Goal: Task Accomplishment & Management: Manage account settings

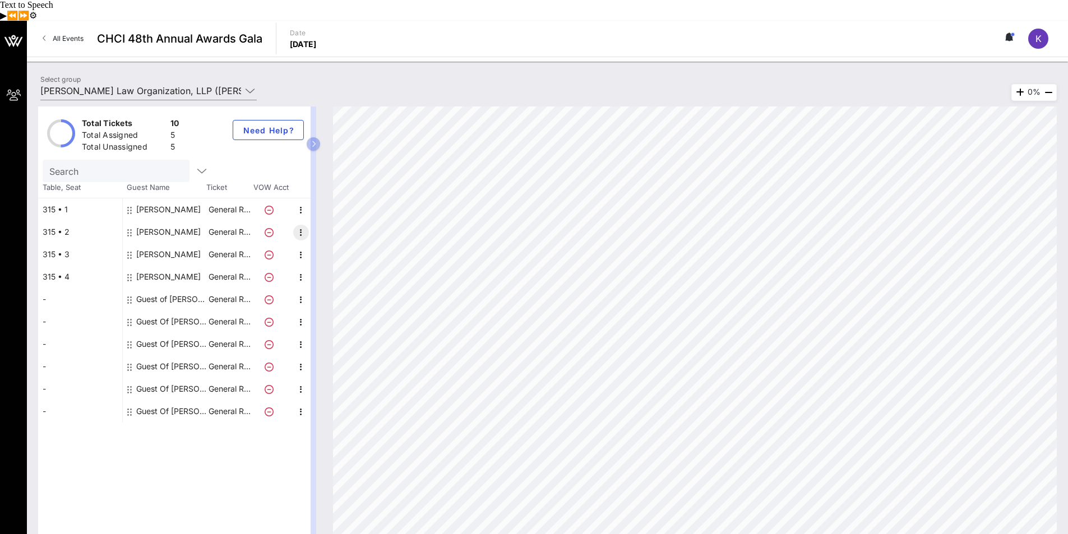
click at [158, 288] on div "Guest of [PERSON_NAME] Law Organization, LLP" at bounding box center [171, 299] width 71 height 22
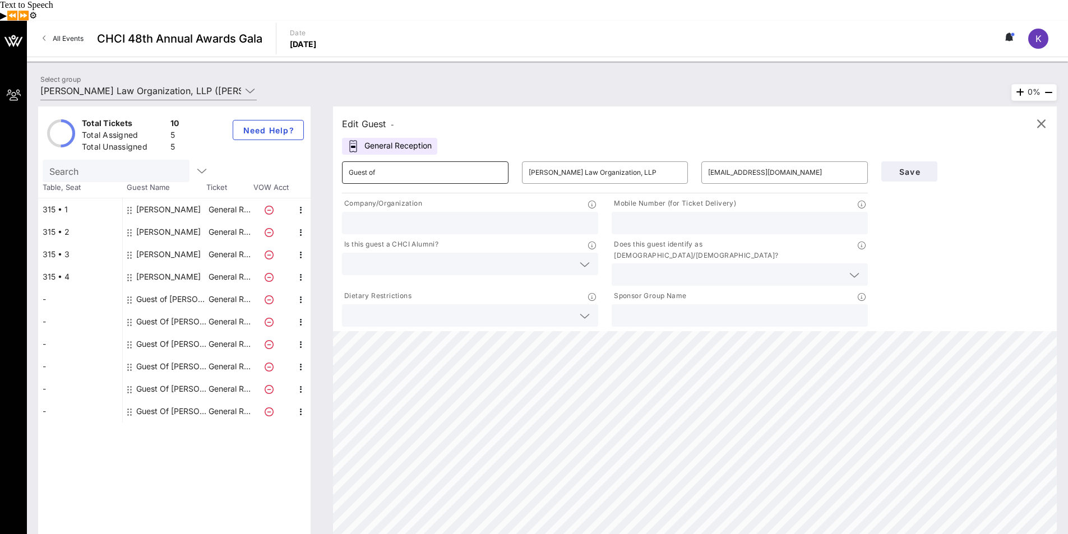
click at [446, 164] on input "Guest of" at bounding box center [425, 173] width 153 height 18
drag, startPoint x: 446, startPoint y: 153, endPoint x: 342, endPoint y: 149, distance: 104.4
click at [342, 161] on div "​ Guest of" at bounding box center [425, 172] width 167 height 22
type input "h"
type input "Honorable [PERSON_NAME]"
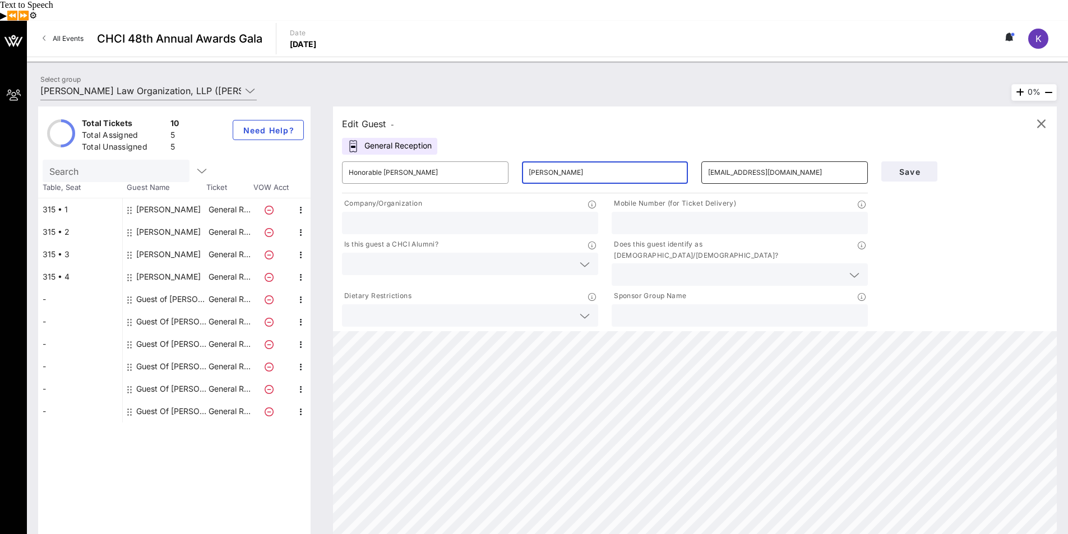
type input "[PERSON_NAME]"
click at [805, 164] on input "[EMAIL_ADDRESS][DOMAIN_NAME]" at bounding box center [784, 173] width 153 height 18
drag, startPoint x: 806, startPoint y: 154, endPoint x: 695, endPoint y: 158, distance: 111.1
click at [695, 158] on div "​ [EMAIL_ADDRESS][DOMAIN_NAME]" at bounding box center [785, 173] width 180 height 36
type input "[EMAIL_ADDRESS][DOMAIN_NAME]"
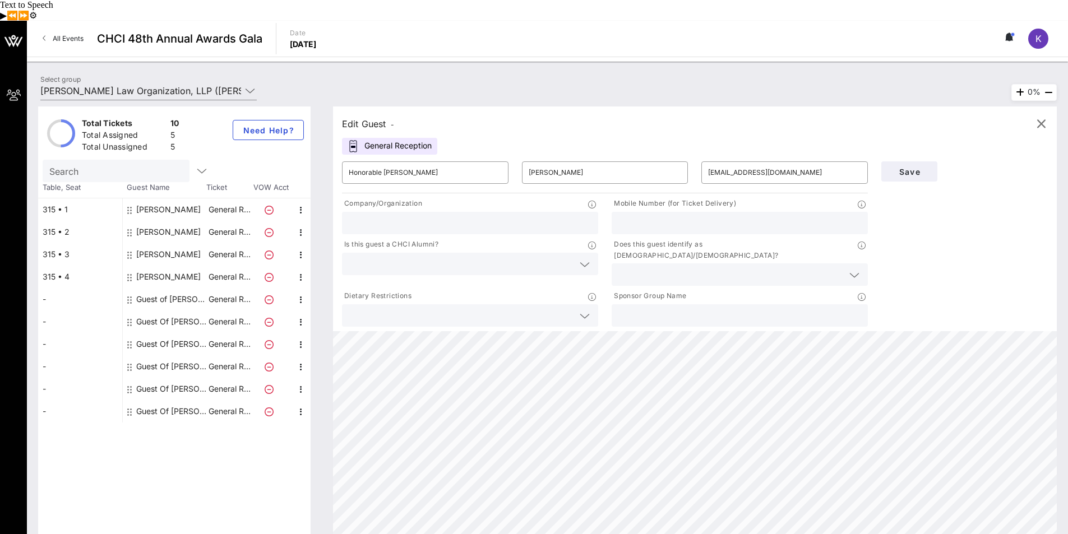
click at [554, 216] on input "text" at bounding box center [470, 223] width 243 height 15
paste input "Commissioner"
type input "Cook County Commissioner, [GEOGRAPHIC_DATA]"
click at [857, 269] on icon at bounding box center [854, 275] width 10 height 13
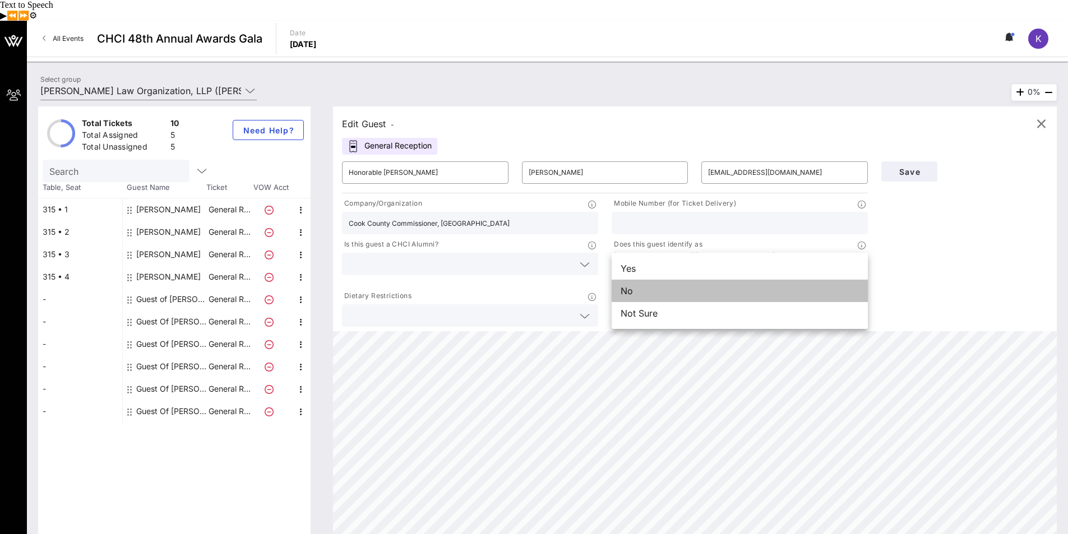
click at [657, 280] on div "No" at bounding box center [740, 291] width 256 height 22
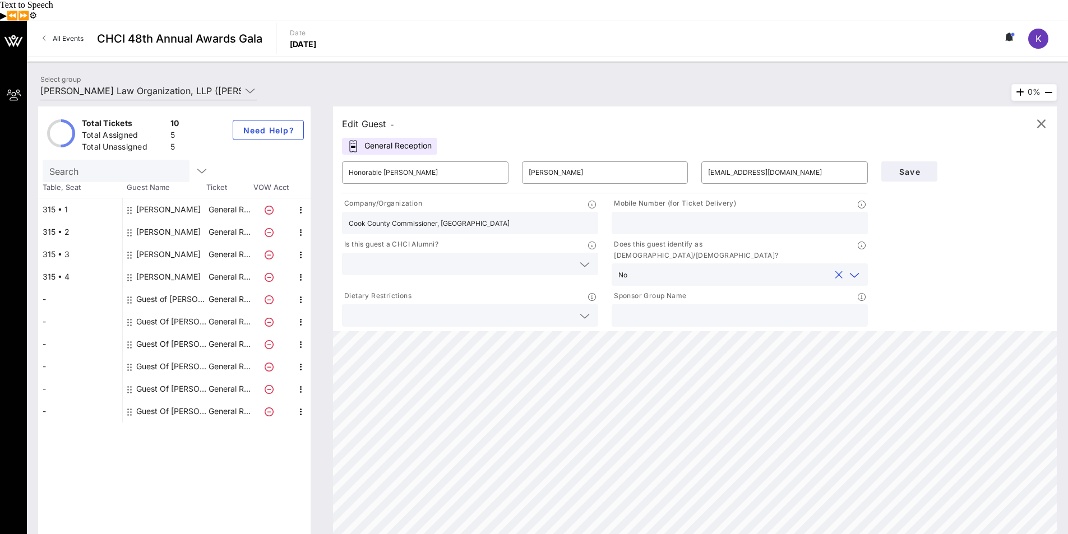
click at [450, 304] on div at bounding box center [470, 315] width 243 height 22
type input "n"
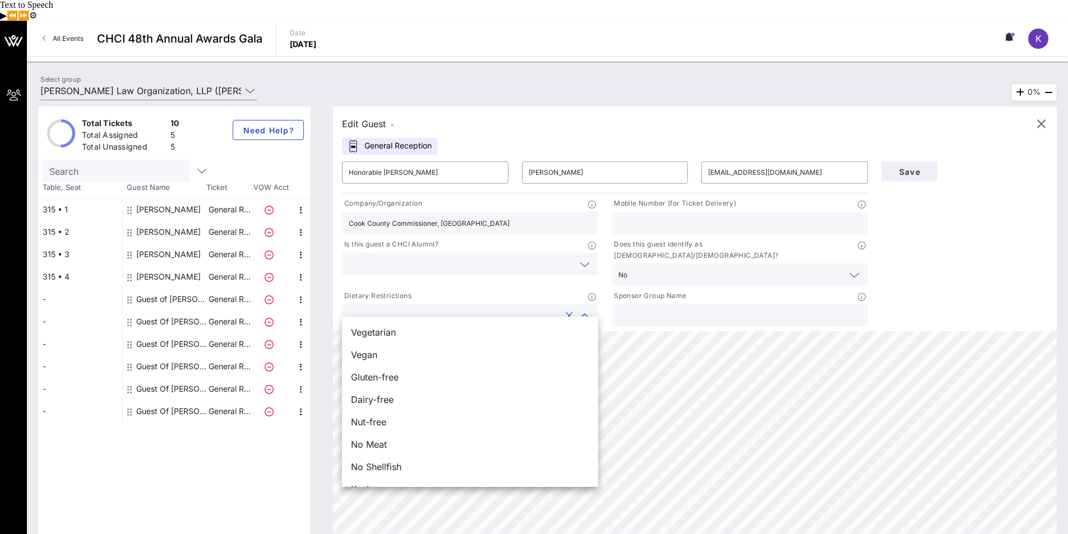
type input "n"
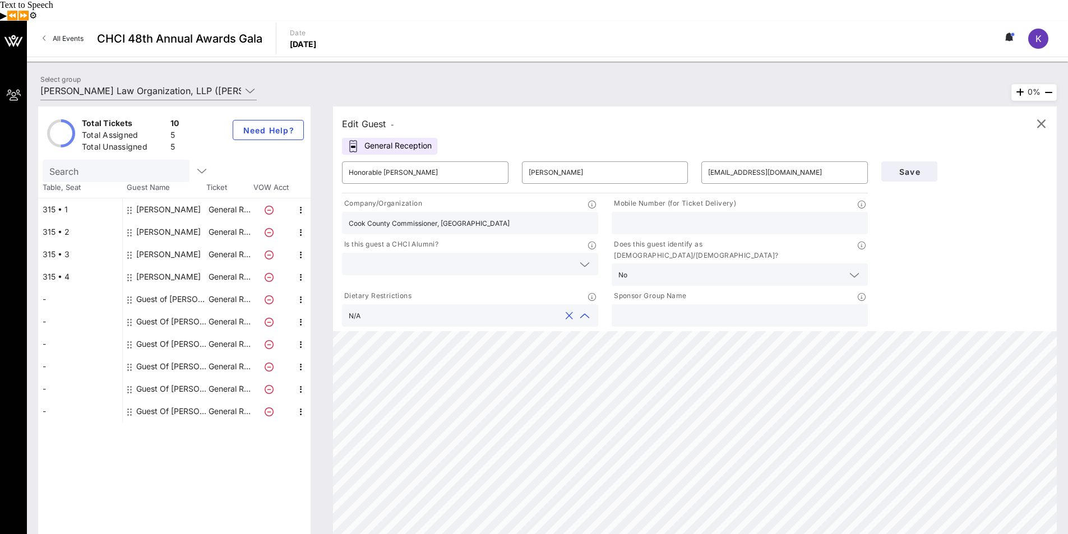
type input "N/A"
click at [764, 308] on input "text" at bounding box center [739, 315] width 243 height 15
type input "[PERSON_NAME] Law Organization, LLP"
click at [913, 167] on span "Save" at bounding box center [909, 172] width 38 height 10
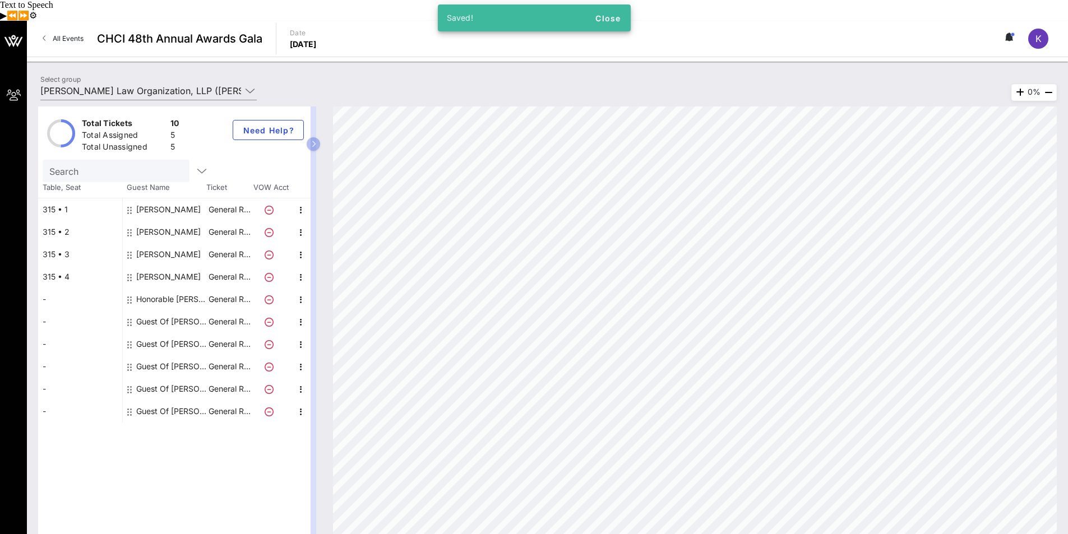
click at [164, 311] on div "Guest Of [PERSON_NAME] Law Organization, LLP" at bounding box center [171, 322] width 71 height 22
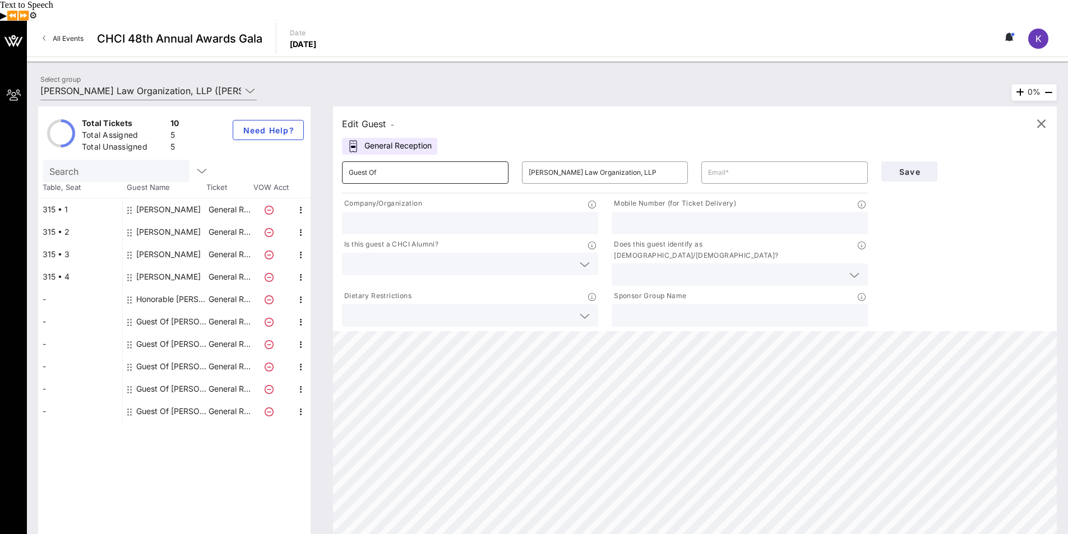
click at [431, 164] on input "Guest Of" at bounding box center [425, 173] width 153 height 18
click at [634, 164] on input "[PERSON_NAME] Law Organization, LLP" at bounding box center [605, 173] width 153 height 18
drag, startPoint x: 681, startPoint y: 155, endPoint x: 490, endPoint y: 155, distance: 190.6
click at [492, 155] on div "​ Guest Of ​ [PERSON_NAME] Law Organization, LLP ​" at bounding box center [604, 173] width 539 height 36
click at [672, 308] on input "text" at bounding box center [739, 315] width 243 height 15
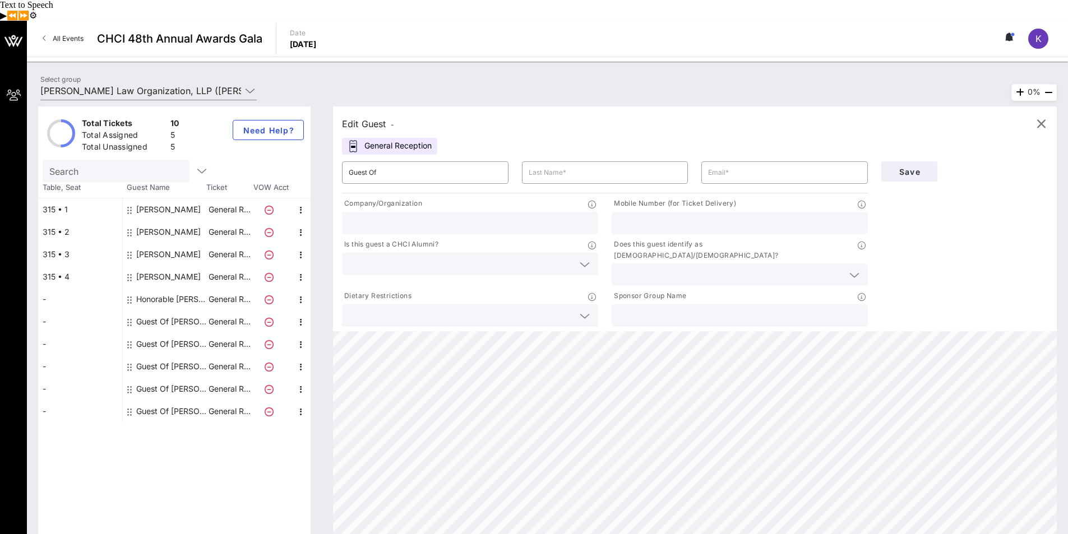
paste input "[PERSON_NAME] Law Organization, LLP"
type input "[PERSON_NAME] Law Organization, LLP"
drag, startPoint x: 398, startPoint y: 159, endPoint x: 338, endPoint y: 146, distance: 61.2
click at [338, 155] on div "​ Guest Of" at bounding box center [425, 173] width 180 height 36
type input "[PERSON_NAME]"
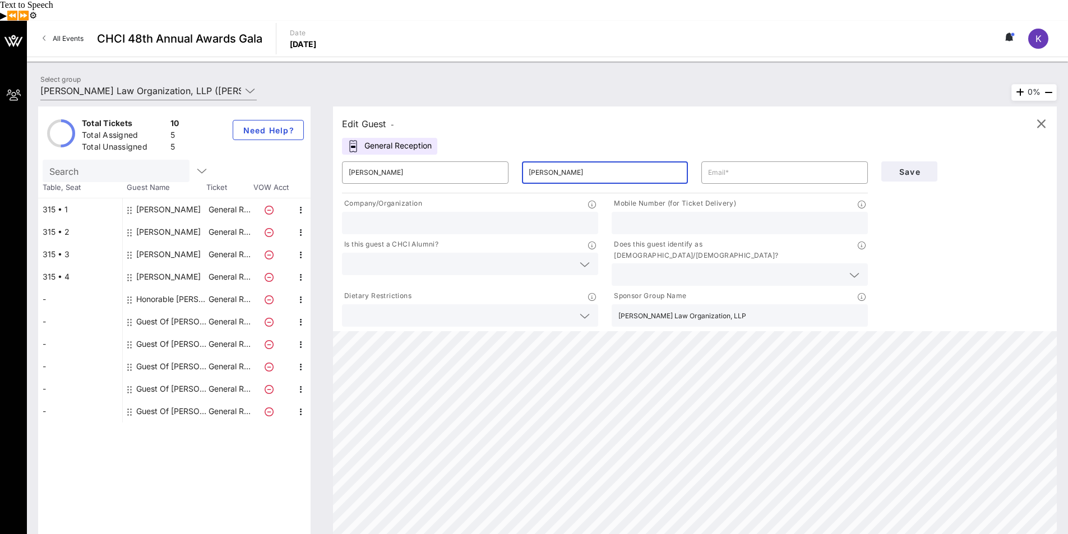
type input "[PERSON_NAME]"
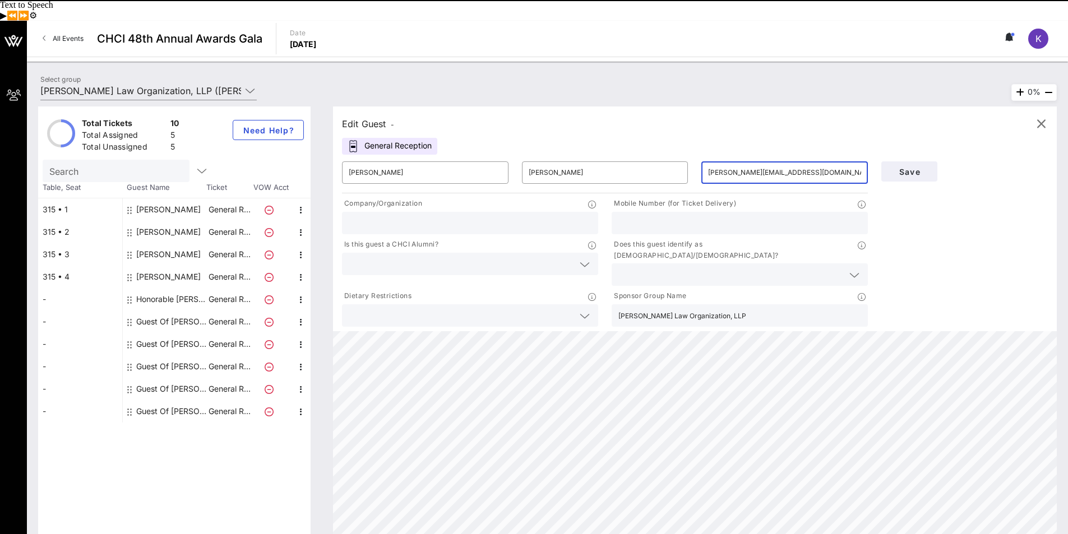
type input "[PERSON_NAME][EMAIL_ADDRESS][DOMAIN_NAME]"
click at [474, 308] on input "text" at bounding box center [461, 315] width 225 height 15
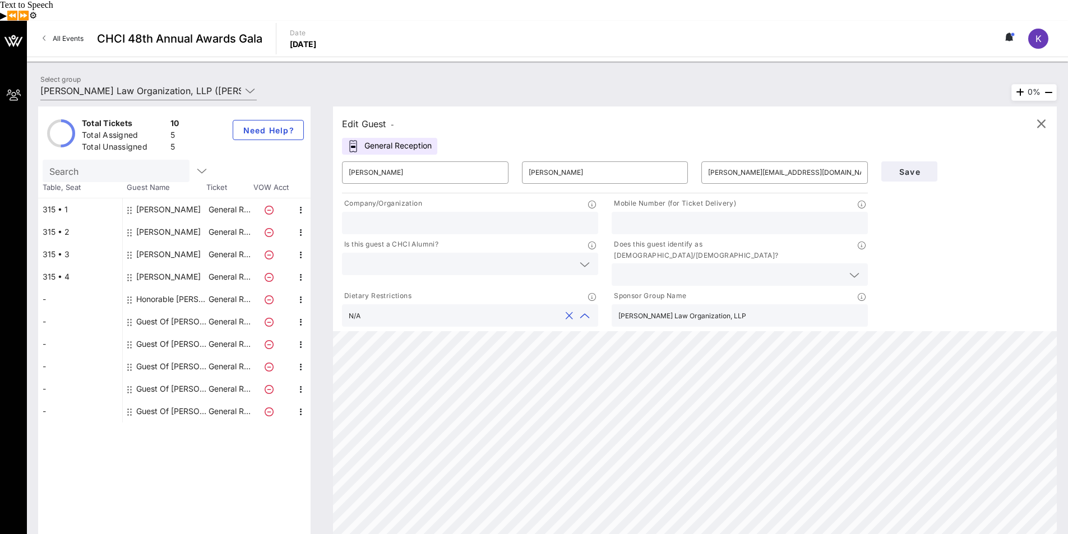
type input "N/A"
click at [858, 269] on icon at bounding box center [854, 275] width 10 height 13
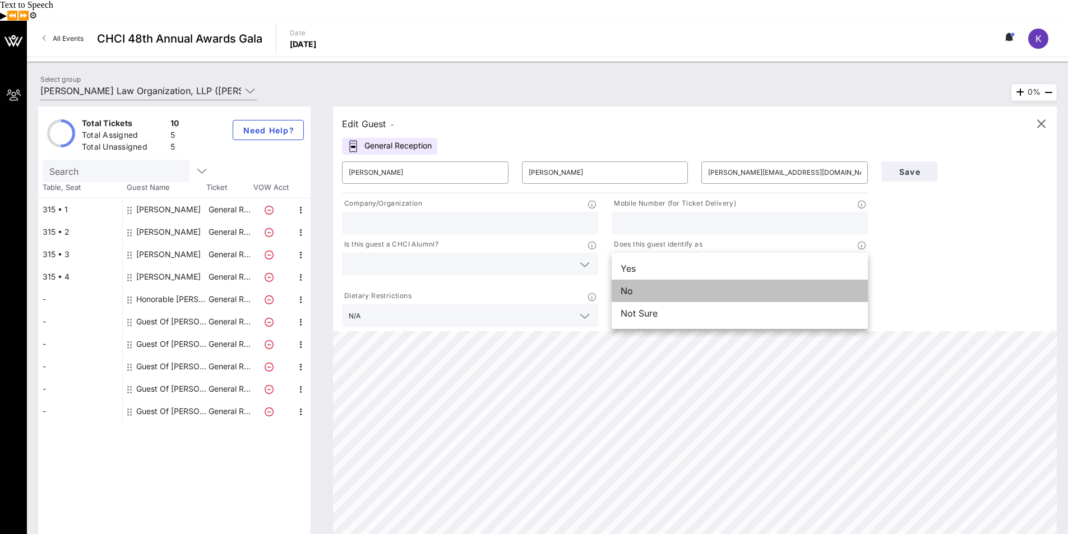
click at [675, 280] on div "No" at bounding box center [740, 291] width 256 height 22
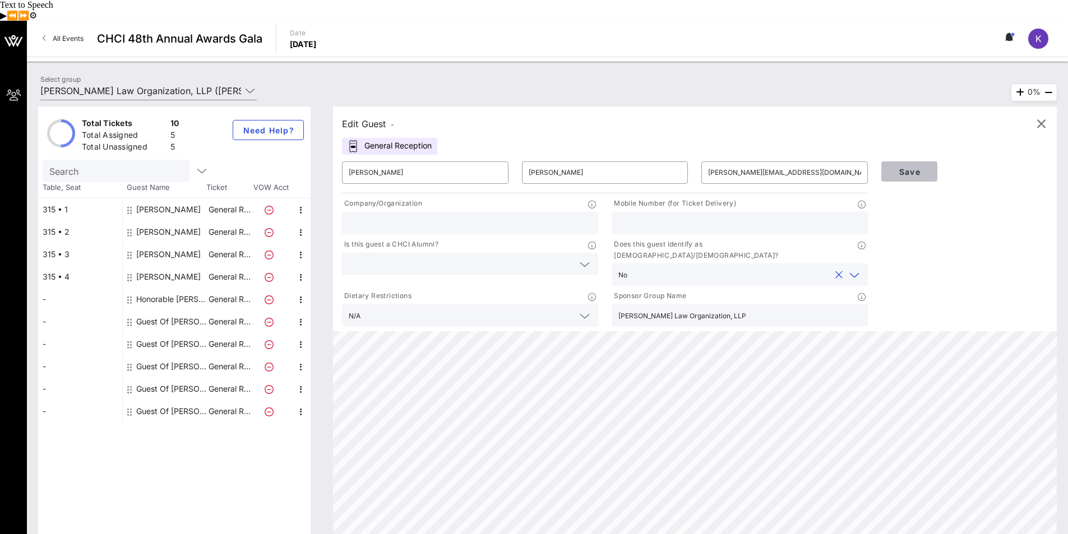
click at [901, 167] on span "Save" at bounding box center [909, 172] width 38 height 10
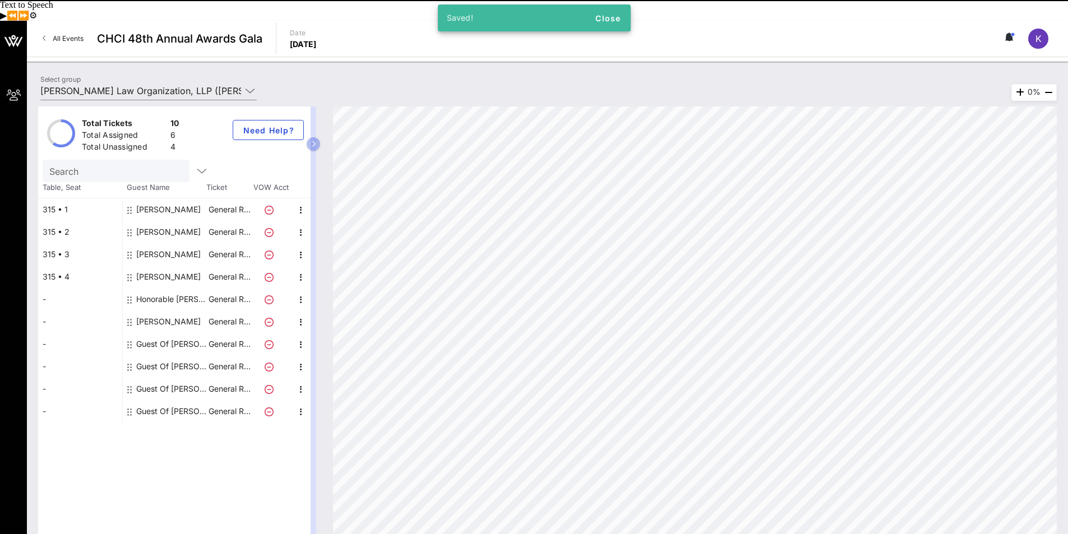
click at [169, 288] on div "Honorable [PERSON_NAME]" at bounding box center [171, 299] width 71 height 22
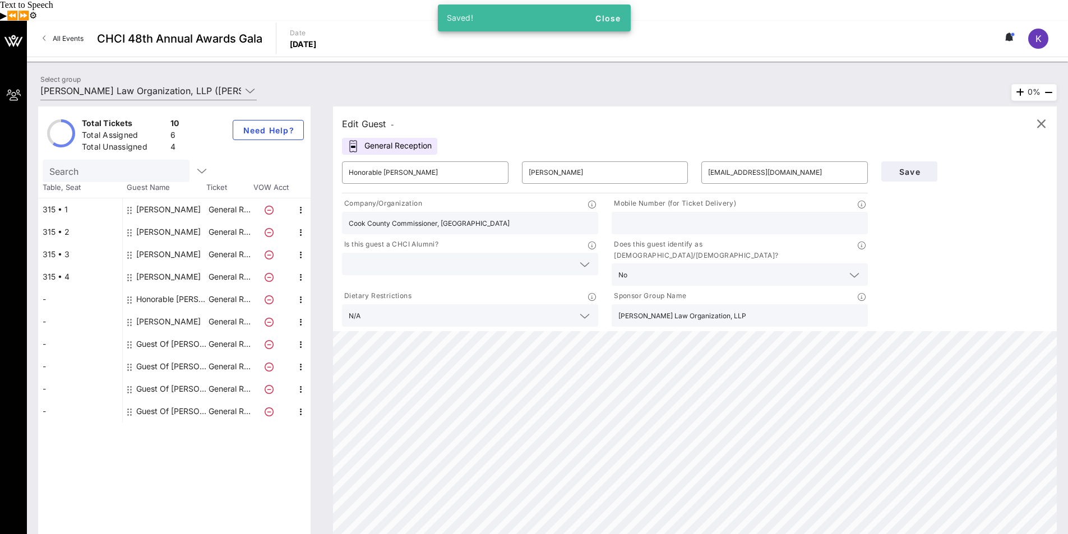
click at [458, 216] on input "Cook County Commissioner, [GEOGRAPHIC_DATA]" at bounding box center [470, 223] width 243 height 15
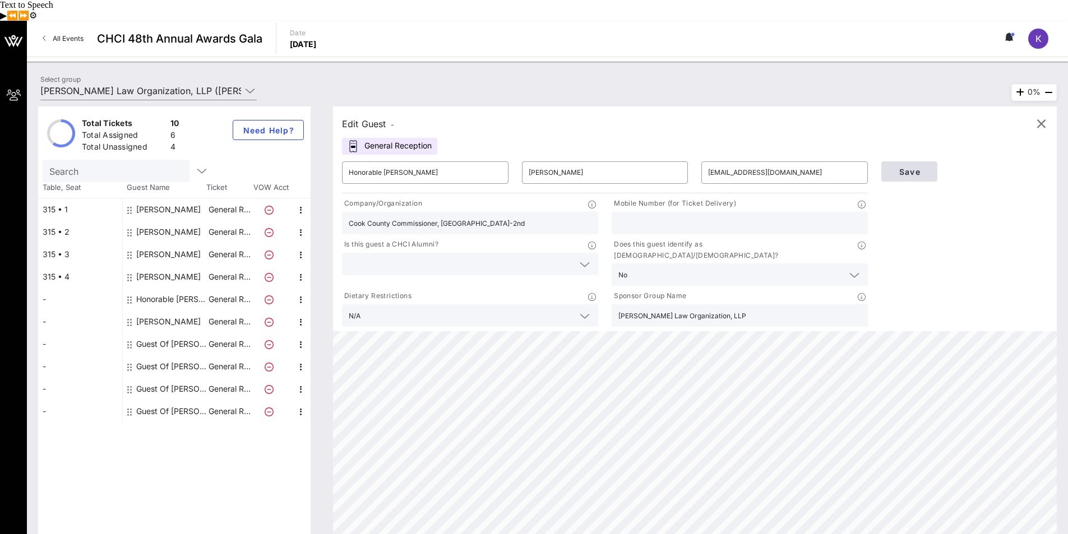
type input "Cook County Commissioner, [GEOGRAPHIC_DATA]-2nd"
click at [913, 167] on span "Save" at bounding box center [909, 172] width 38 height 10
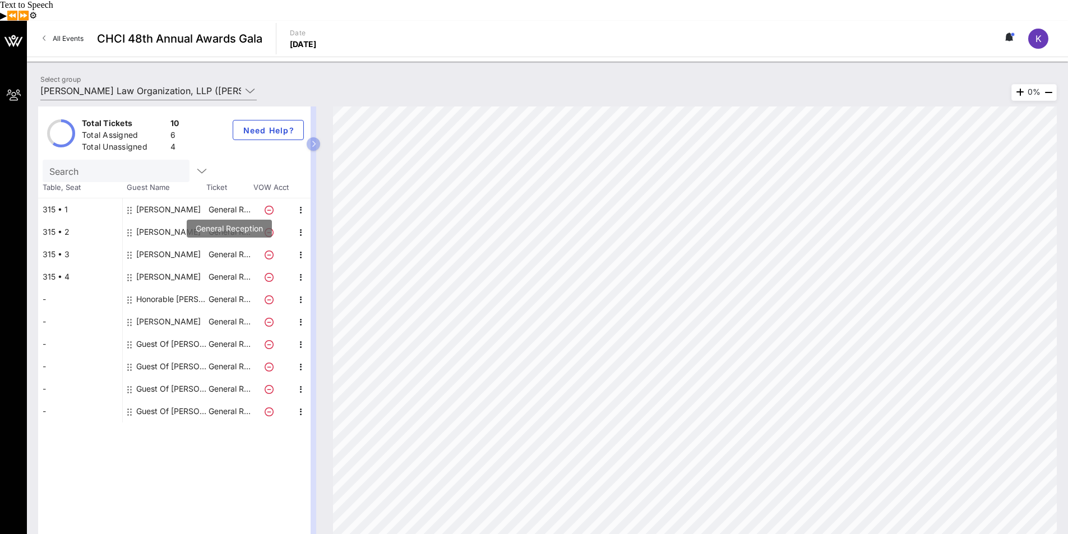
click at [236, 243] on p "General R…" at bounding box center [229, 254] width 45 height 22
click at [295, 248] on icon "button" at bounding box center [300, 254] width 13 height 13
click at [339, 254] on div "Edit" at bounding box center [329, 258] width 22 height 9
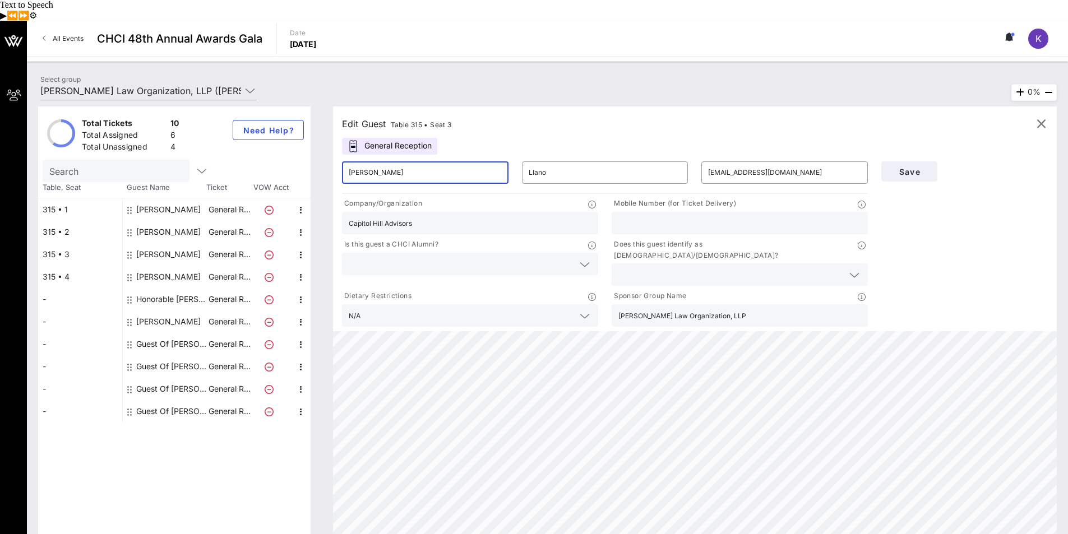
drag, startPoint x: 385, startPoint y: 153, endPoint x: 336, endPoint y: 152, distance: 48.8
click at [336, 155] on div "​ [PERSON_NAME]" at bounding box center [425, 173] width 180 height 36
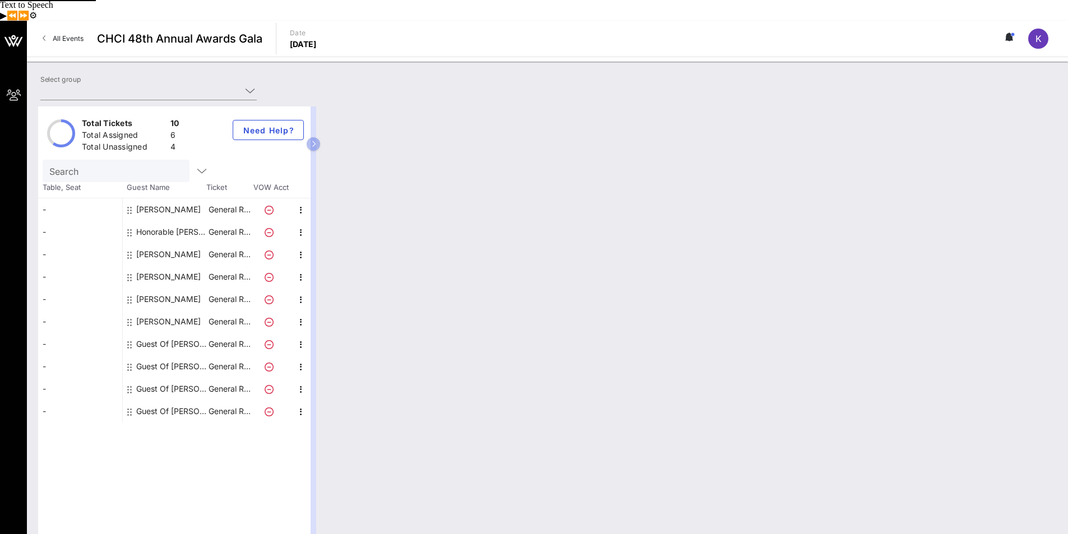
type input "[PERSON_NAME] Law Organization, LLP ([PERSON_NAME] Law Organization, LLP) [[PER…"
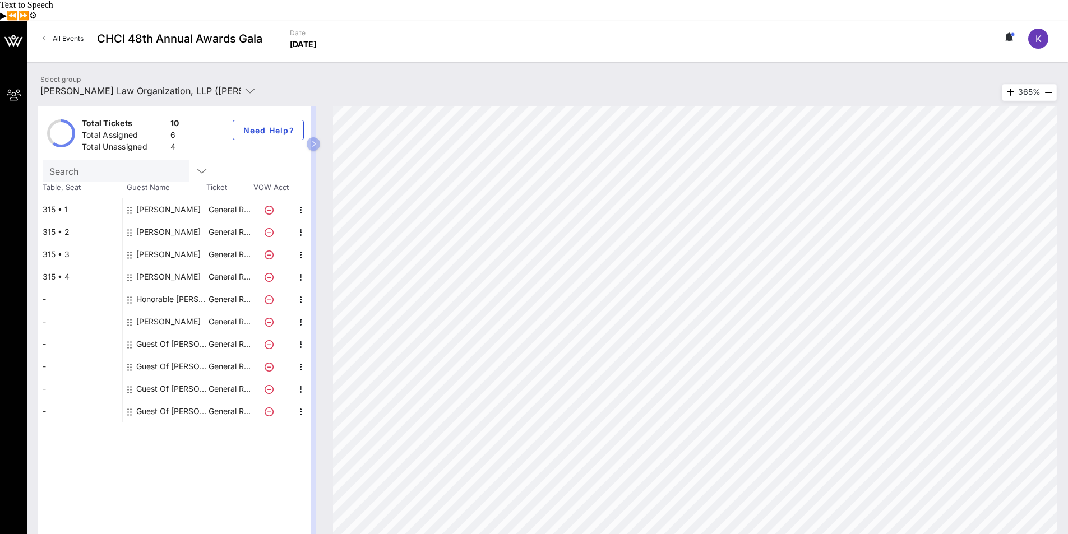
click at [177, 333] on div "Guest Of [PERSON_NAME] Law Organization, LLP" at bounding box center [171, 344] width 71 height 22
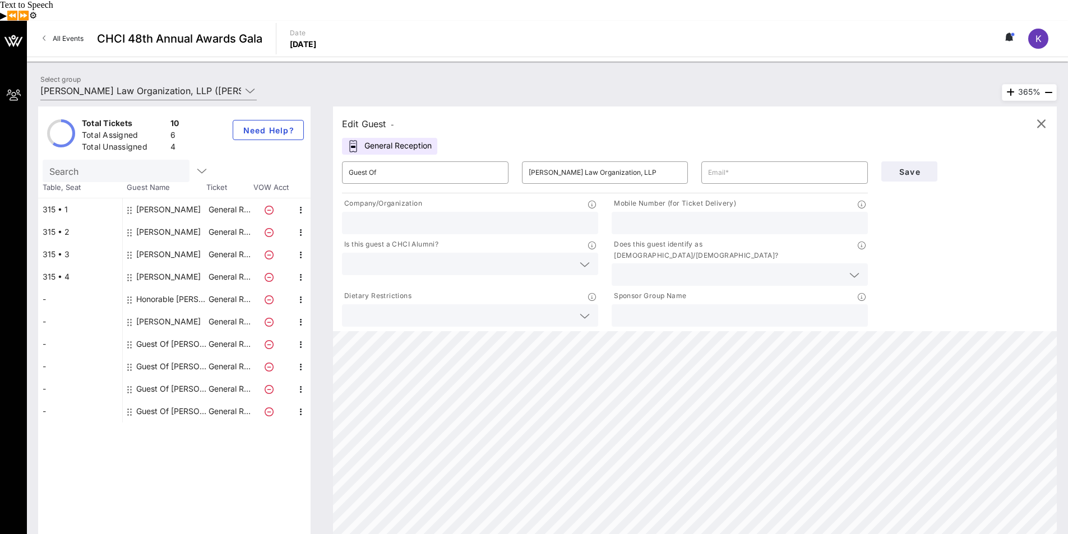
click at [154, 243] on div "[PERSON_NAME]" at bounding box center [168, 254] width 64 height 22
type input "[PERSON_NAME]"
type input "Llano"
type input "[EMAIL_ADDRESS][DOMAIN_NAME]"
type input "Capitol Hill Advisors"
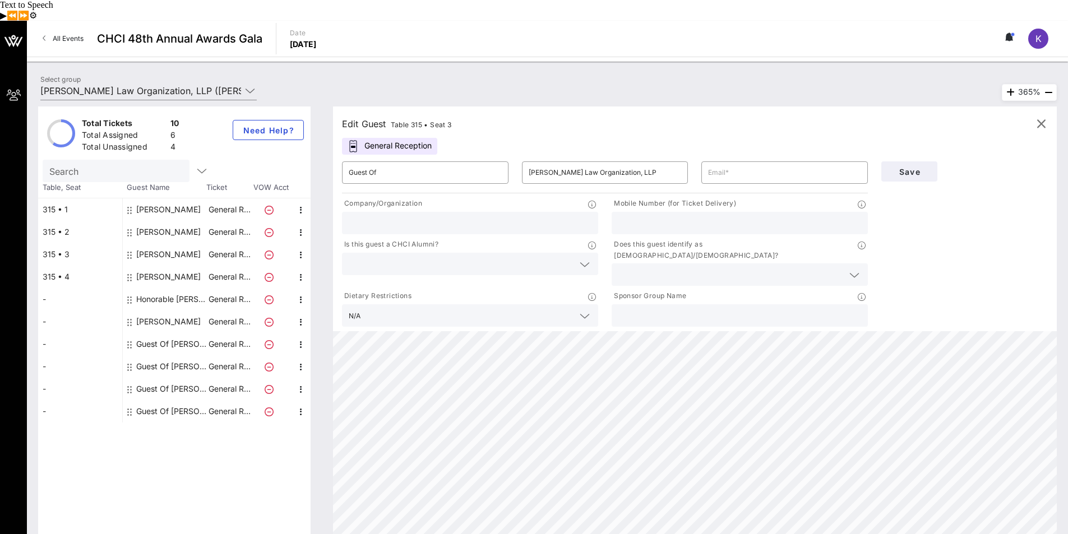
type input "[PERSON_NAME] Law Organization, LLP"
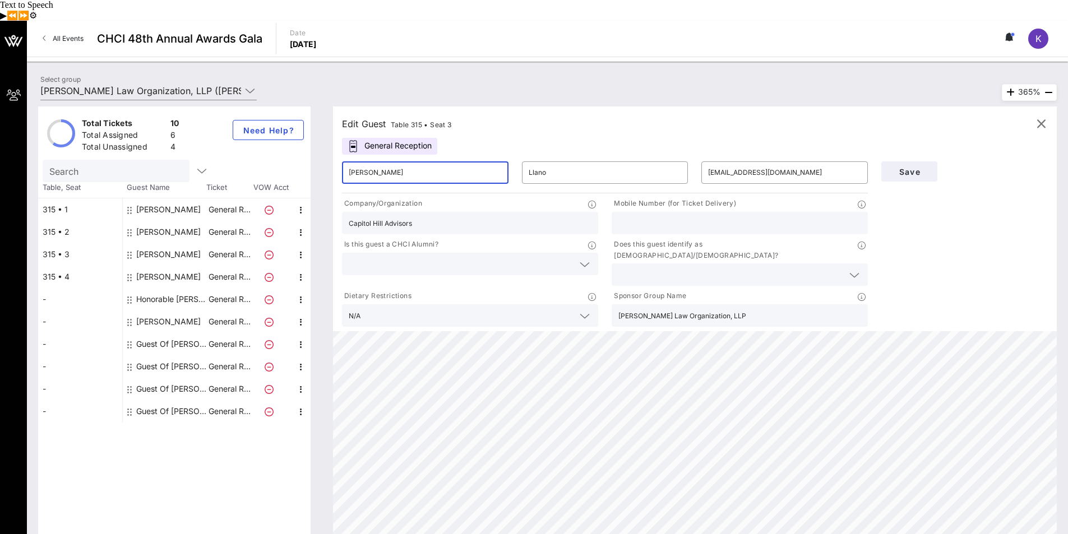
drag, startPoint x: 375, startPoint y: 149, endPoint x: 334, endPoint y: 152, distance: 40.5
click at [334, 152] on div "Edit Guest Table 315 • Seat 3 General Reception ​ Javier ​ Llano ​ jllano@capit…" at bounding box center [695, 219] width 724 height 225
type input "b"
type input "Beatriz"
type input "V"
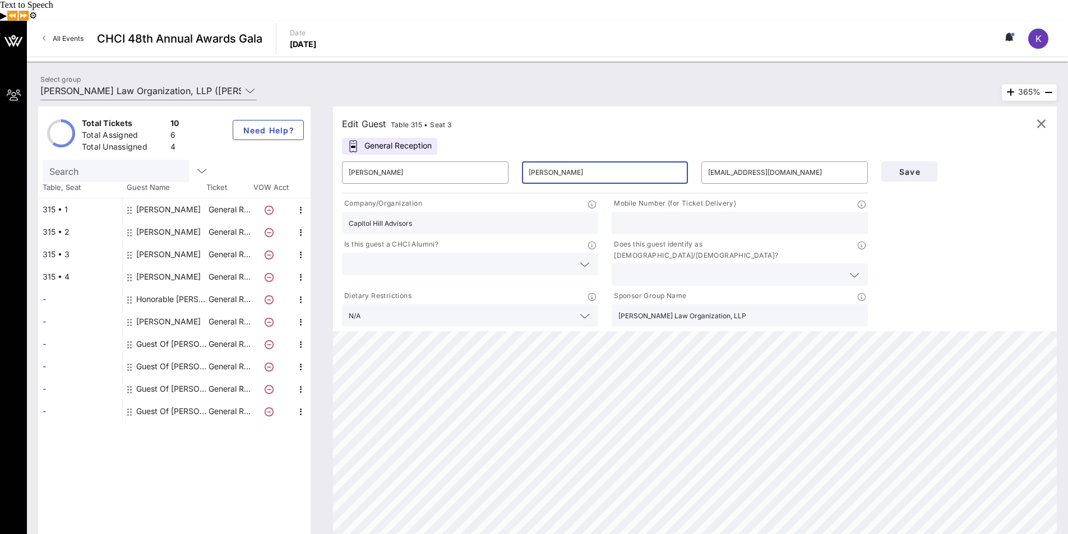
type input "Cuartas"
type input "beacuartas@gmail.com"
drag, startPoint x: 449, startPoint y: 205, endPoint x: 343, endPoint y: 204, distance: 106.5
click at [343, 212] on div "Capitol Hill Advisors" at bounding box center [470, 223] width 256 height 22
click at [918, 167] on span "Save" at bounding box center [909, 172] width 38 height 10
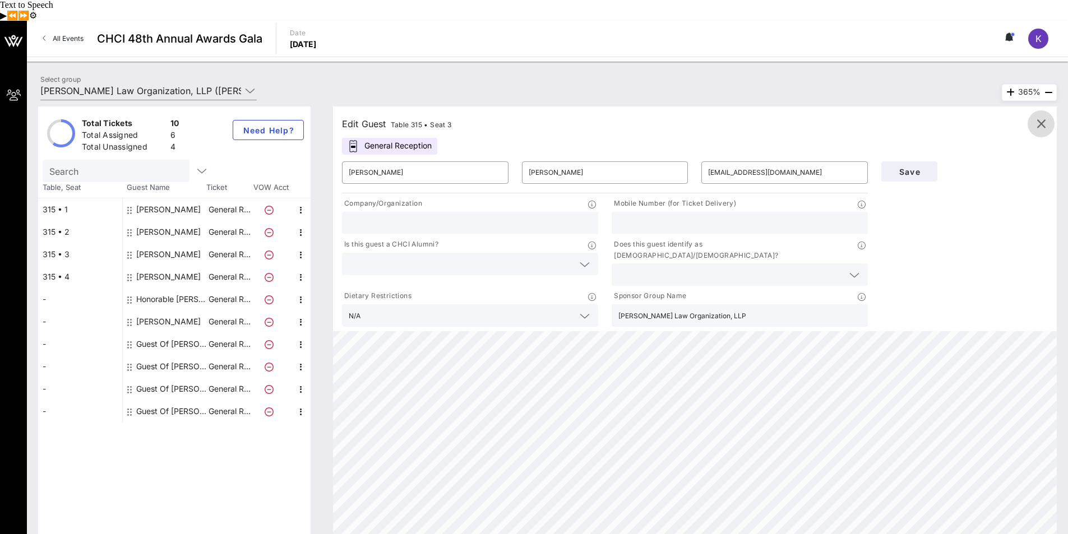
click at [1042, 117] on icon "button" at bounding box center [1040, 123] width 13 height 13
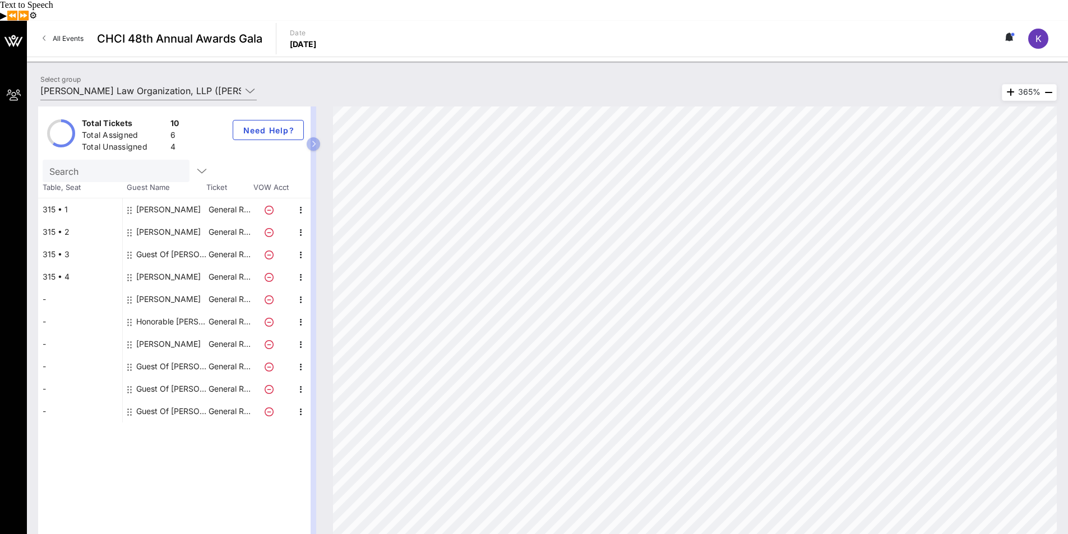
click at [177, 243] on div "Guest Of [PERSON_NAME] Law Organization, LLP" at bounding box center [171, 254] width 71 height 22
click at [302, 316] on icon "button" at bounding box center [300, 322] width 13 height 13
click at [326, 321] on div "Edit" at bounding box center [329, 325] width 22 height 9
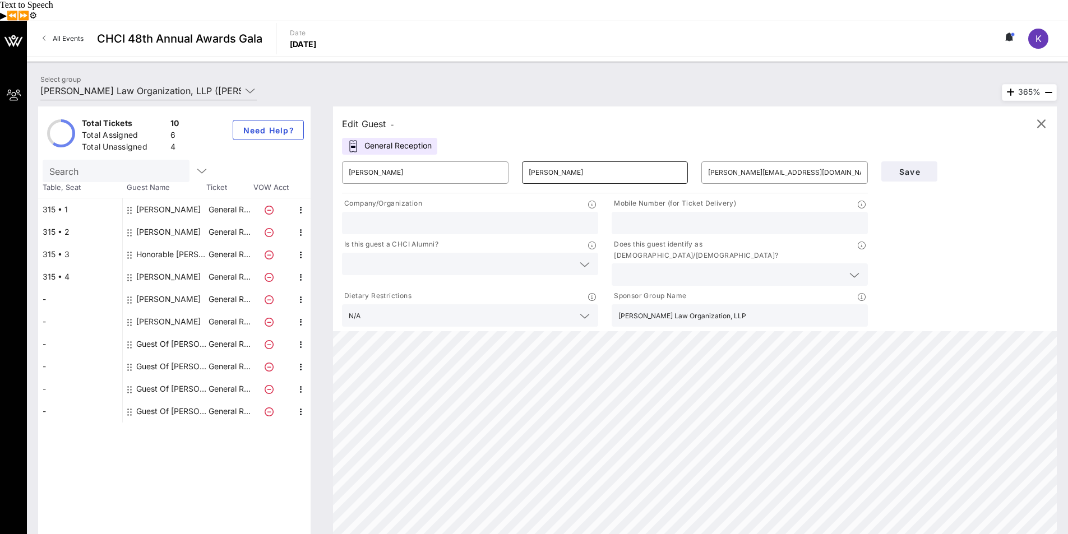
click at [603, 164] on input "Peña Burkholder" at bounding box center [605, 173] width 153 height 18
click at [554, 164] on input "Peña Larada" at bounding box center [605, 173] width 153 height 18
type input "Peña Labrada"
click at [644, 119] on div "Edit Guest - General Reception ​ Michelle ​ Peña Labrada ​ michelleannel@gmail.…" at bounding box center [695, 219] width 724 height 225
click at [918, 161] on button "Save" at bounding box center [909, 171] width 56 height 20
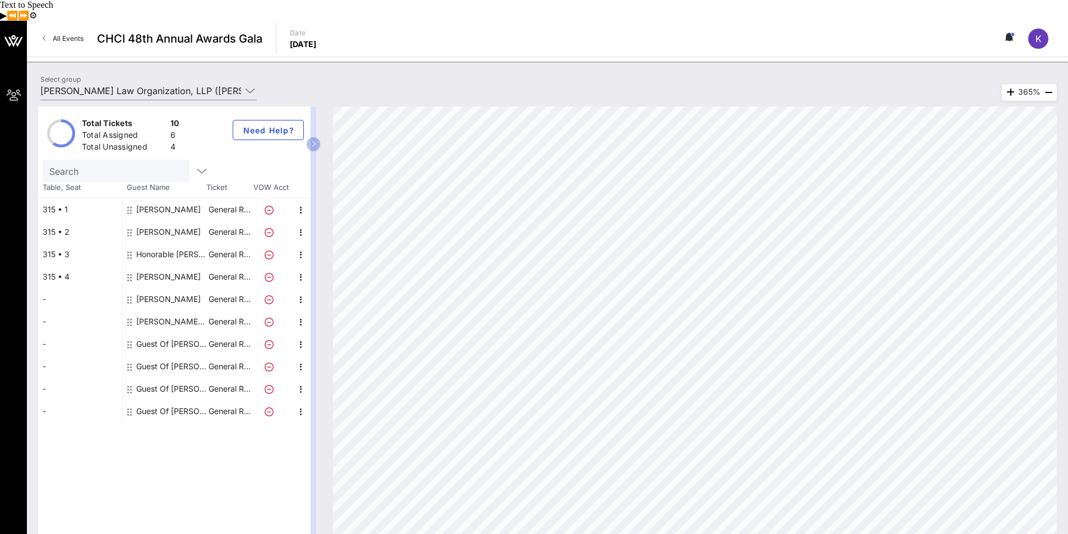
click at [172, 333] on div "Guest Of [PERSON_NAME] Law Organization, LLP" at bounding box center [171, 344] width 71 height 22
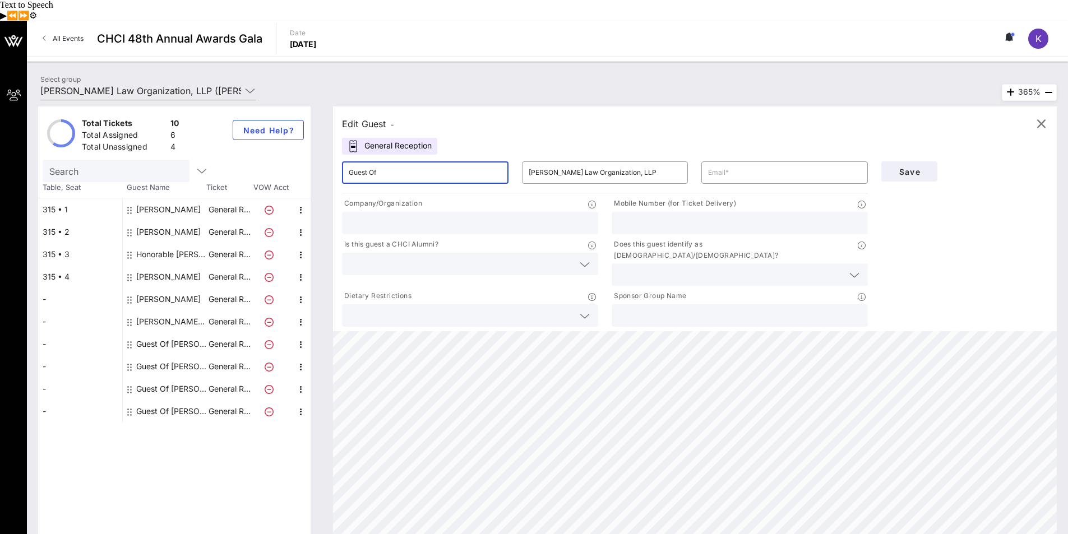
drag, startPoint x: 386, startPoint y: 153, endPoint x: 332, endPoint y: 153, distance: 53.8
click at [332, 153] on div "Edit Guest - General Reception ​ Guest Of ​ Olivarez Madruga Law Organization, …" at bounding box center [689, 325] width 735 height 437
type input "Tony"
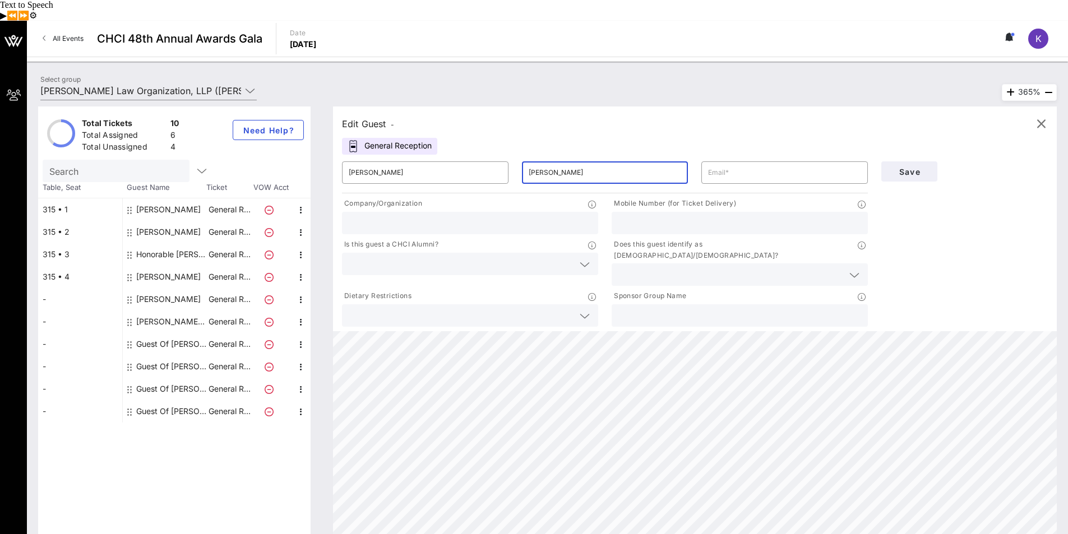
type input "Vazquez"
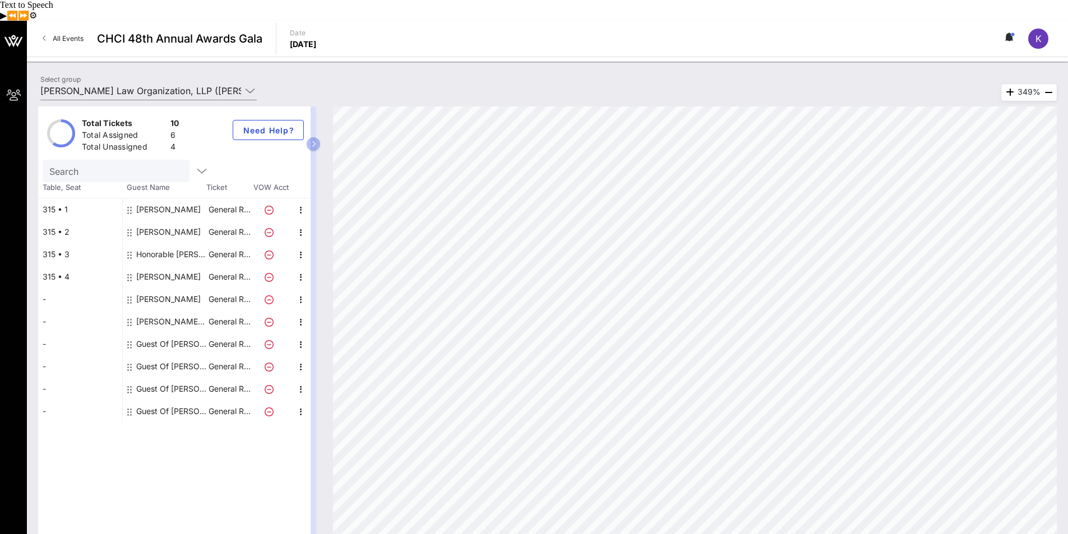
click at [178, 333] on div "Guest Of [PERSON_NAME] Law Organization, LLP" at bounding box center [171, 344] width 71 height 22
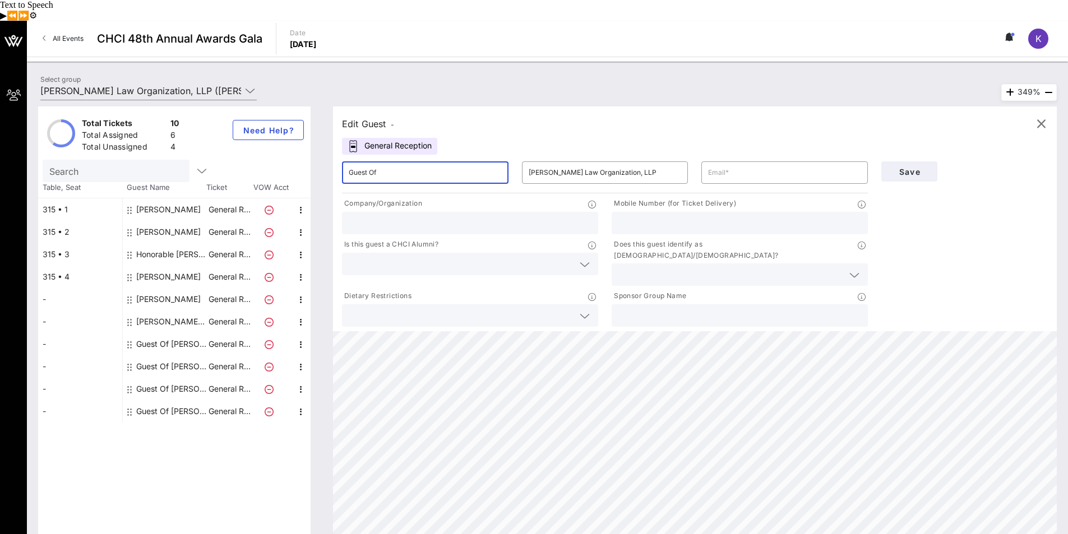
click at [404, 164] on input "Guest Of" at bounding box center [425, 173] width 153 height 18
drag, startPoint x: 384, startPoint y: 146, endPoint x: 288, endPoint y: 151, distance: 96.0
click at [288, 151] on div "Total Tickets 10 Total Assigned 6 Total Unassigned 4 Need Help? Search Table, S…" at bounding box center [547, 325] width 1019 height 437
type input "Tony"
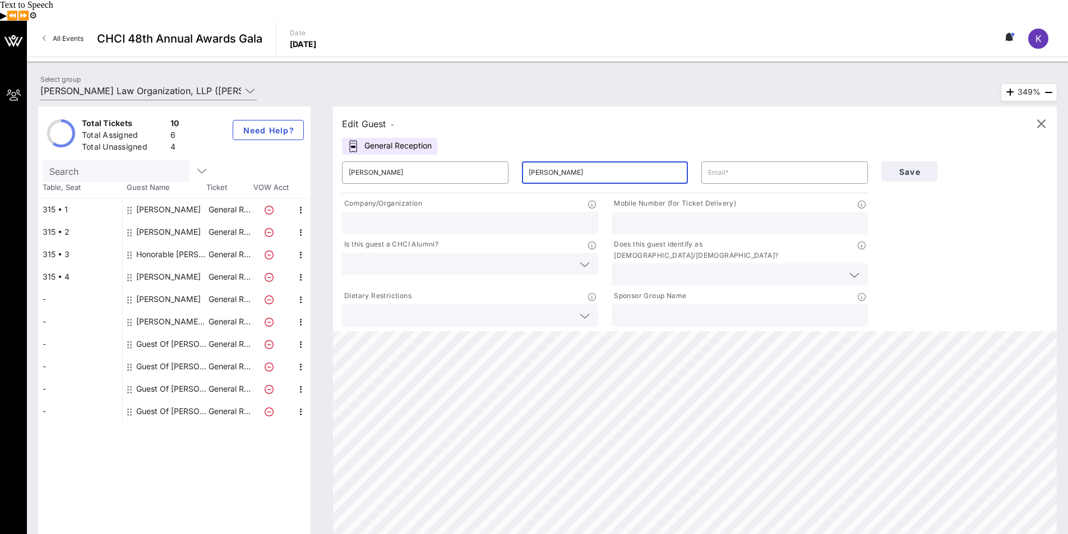
type input "Vazquez"
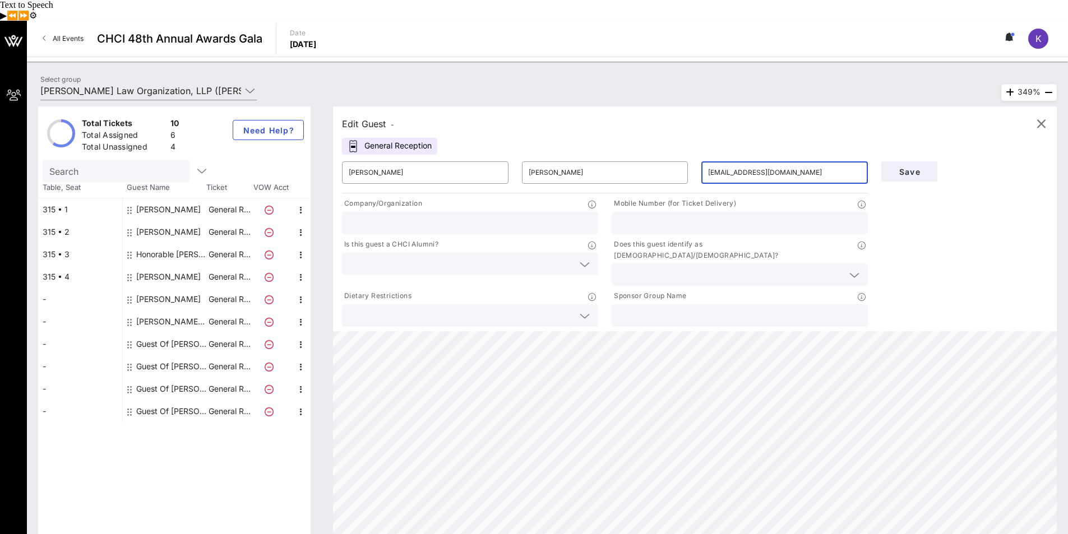
type input "vazquez4treasurer@tonyvazquez.org"
click at [428, 216] on input "text" at bounding box center [470, 223] width 243 height 15
click at [420, 216] on input "State Board of Eqaualization" at bounding box center [470, 223] width 243 height 15
click at [408, 216] on input "State Board of Eqaualization" at bounding box center [470, 223] width 243 height 15
click at [445, 216] on input "State Board of Equalization" at bounding box center [470, 223] width 243 height 15
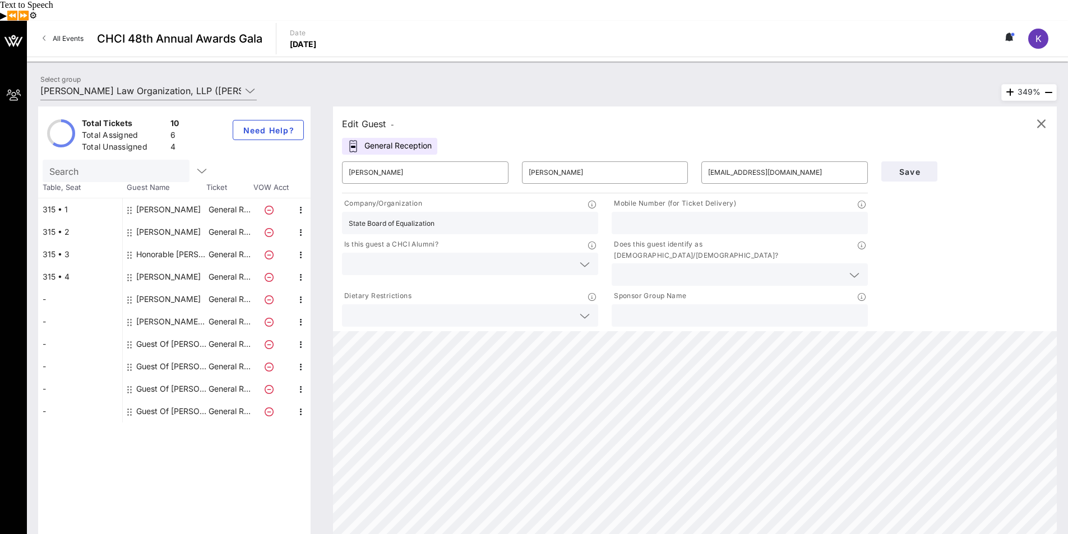
type input "State Board of Equalization"
click at [559, 308] on input "text" at bounding box center [461, 315] width 225 height 15
type input "N/A"
click at [847, 269] on div at bounding box center [853, 275] width 16 height 13
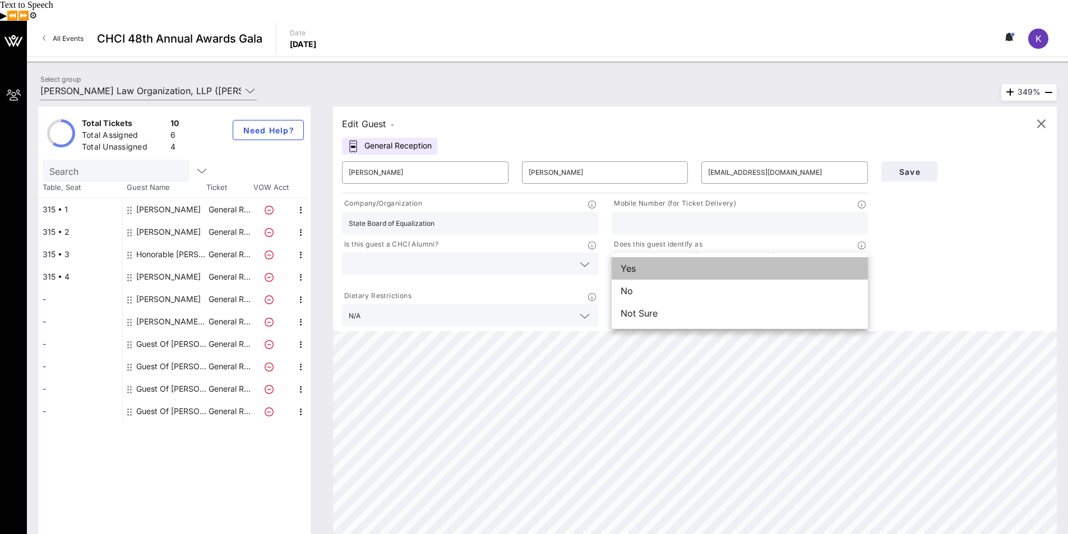
click at [774, 257] on div "Yes" at bounding box center [740, 268] width 256 height 22
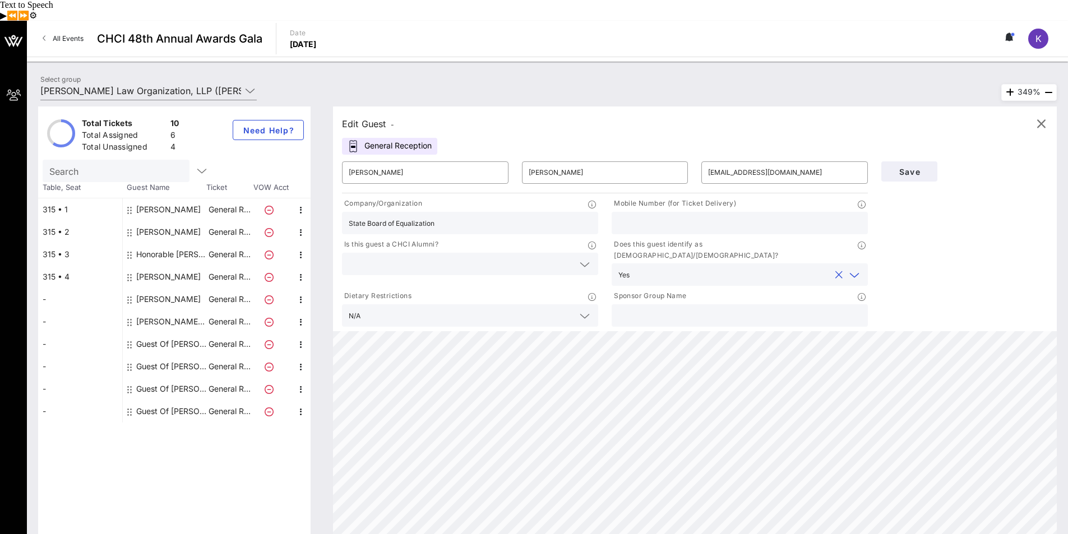
click at [773, 308] on input "text" at bounding box center [739, 315] width 243 height 15
paste input "[PERSON_NAME] Law Organization, LLP"
type input "[PERSON_NAME] Law Organization, LLP"
click at [768, 216] on input "text" at bounding box center [739, 223] width 243 height 15
type input "3103831974"
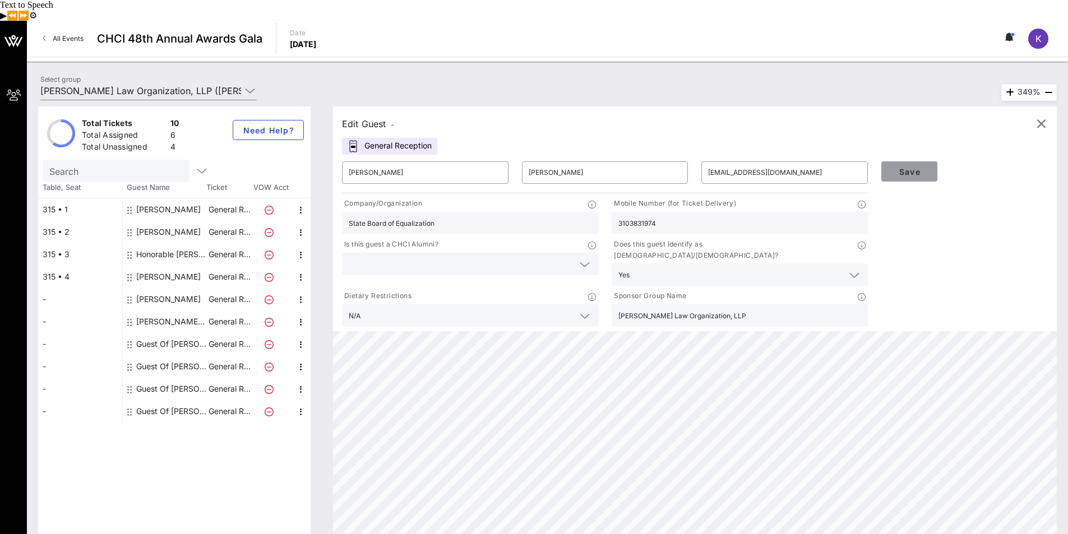
click at [907, 161] on button "Save" at bounding box center [909, 171] width 56 height 20
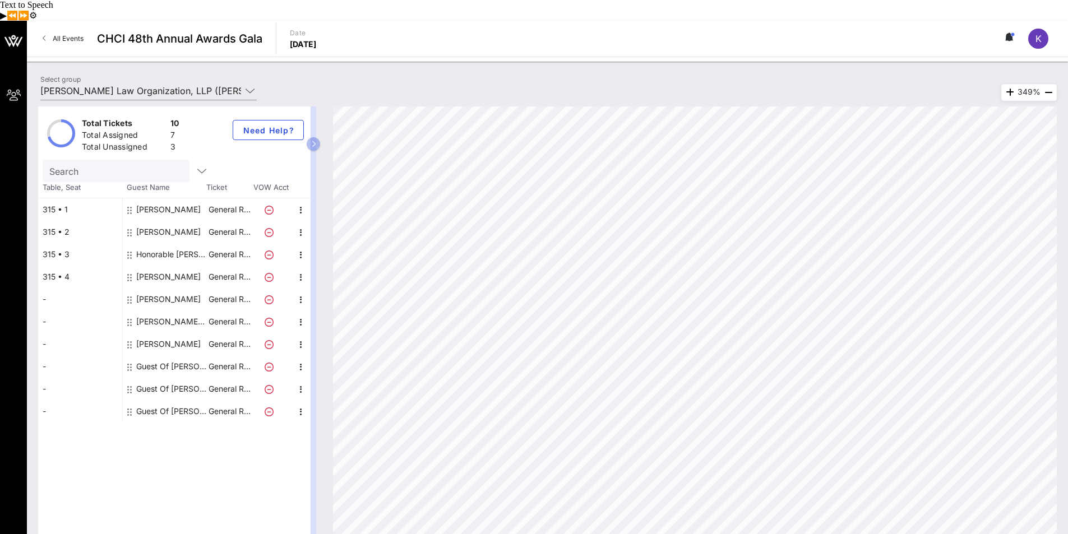
click at [174, 355] on div "Guest Of [PERSON_NAME] Law Organization, LLP" at bounding box center [171, 366] width 71 height 22
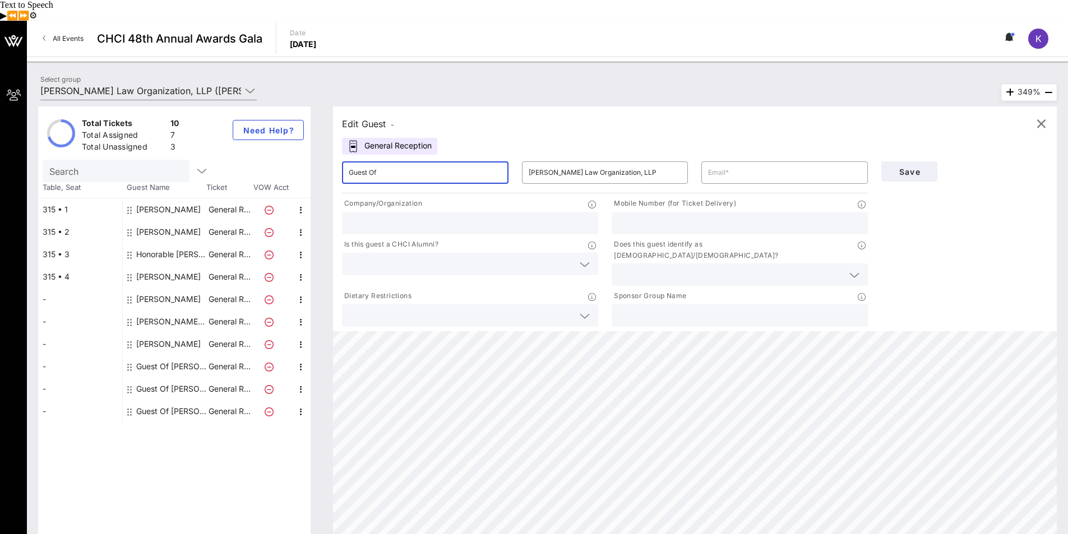
drag, startPoint x: 373, startPoint y: 152, endPoint x: 340, endPoint y: 152, distance: 33.1
click at [340, 155] on div "​ Guest Of" at bounding box center [425, 173] width 180 height 36
type input "Alma"
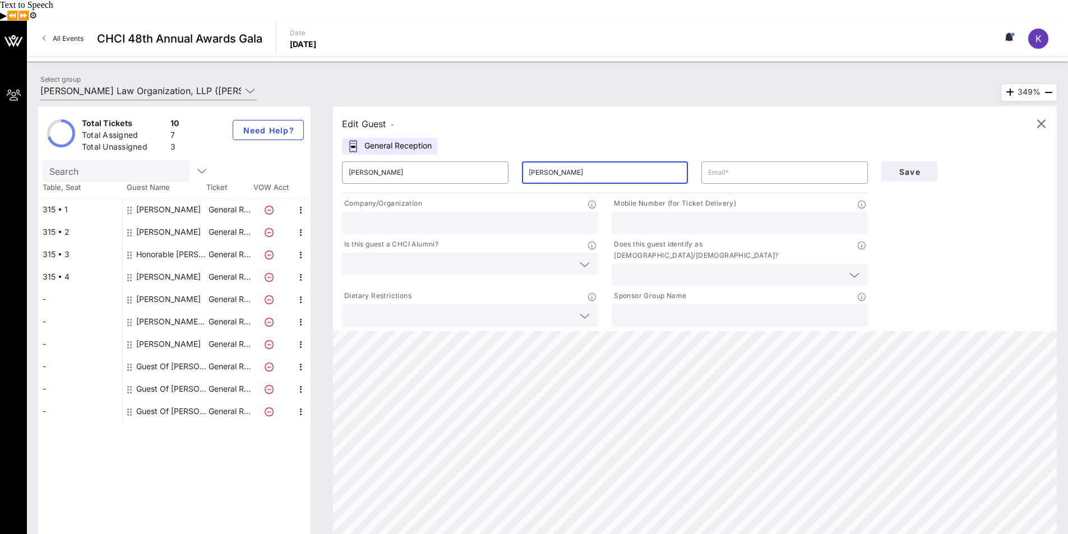
type input "Cadena"
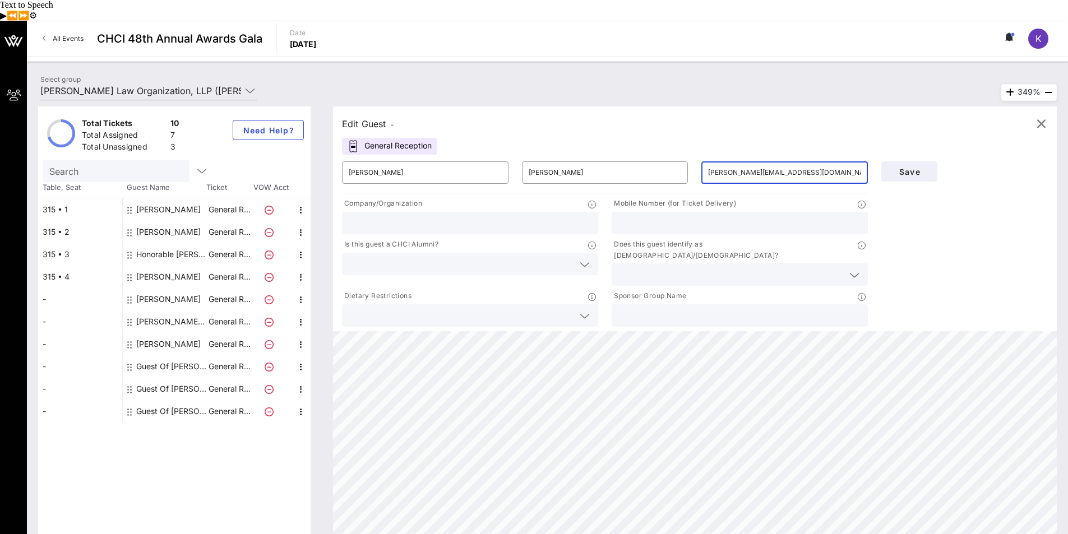
type input "alma.cadenasmolina@gmail.com"
click at [418, 308] on input "text" at bounding box center [461, 315] width 225 height 15
type input "N/A"
click at [853, 269] on icon at bounding box center [854, 275] width 10 height 13
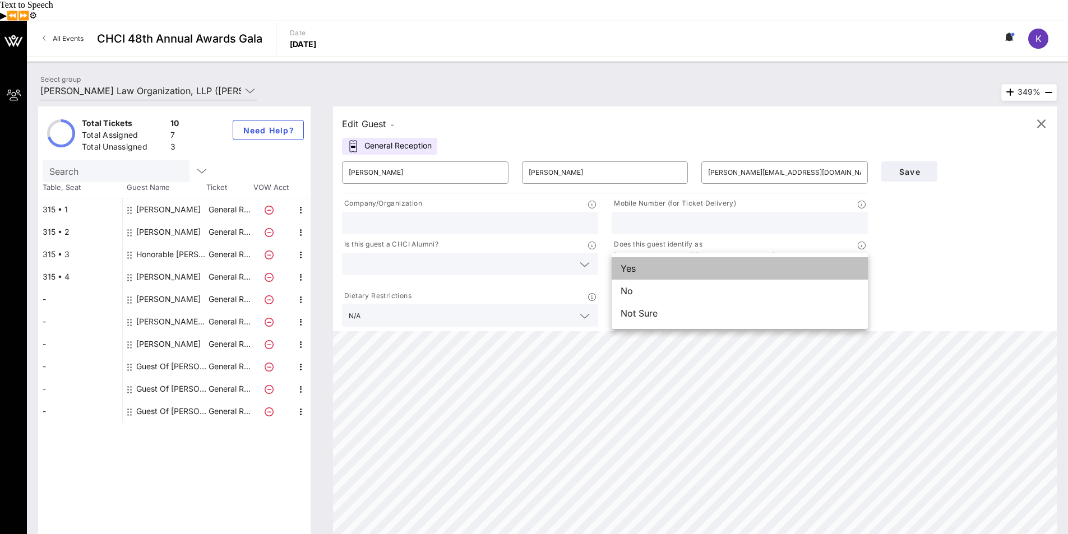
click at [696, 257] on div "Yes" at bounding box center [740, 268] width 256 height 22
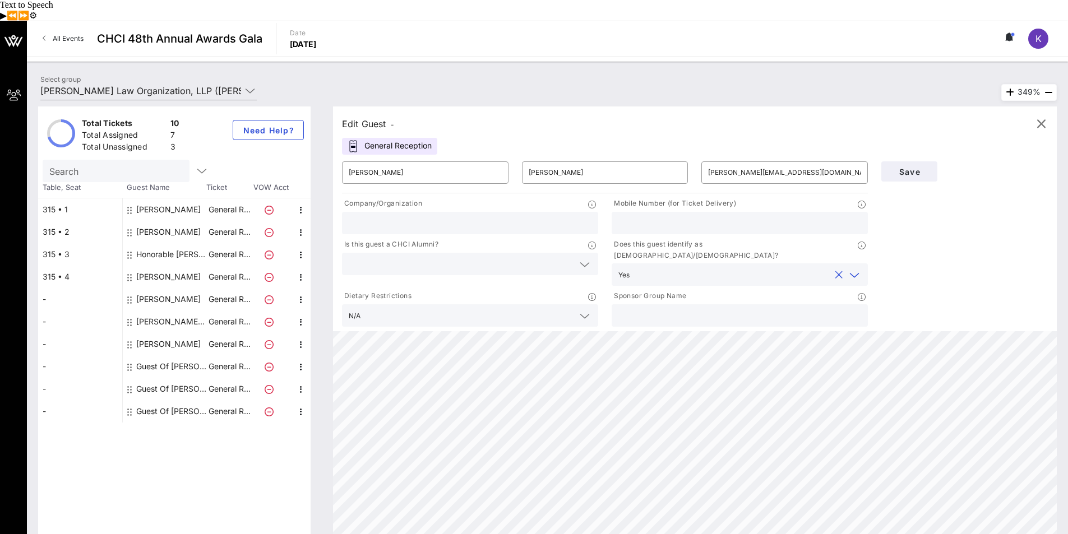
click at [705, 308] on input "text" at bounding box center [739, 315] width 243 height 15
paste input "[PERSON_NAME] Law Organization, LLP"
type input "[PERSON_NAME] Law Organization, LLP"
click at [901, 167] on span "Save" at bounding box center [909, 172] width 38 height 10
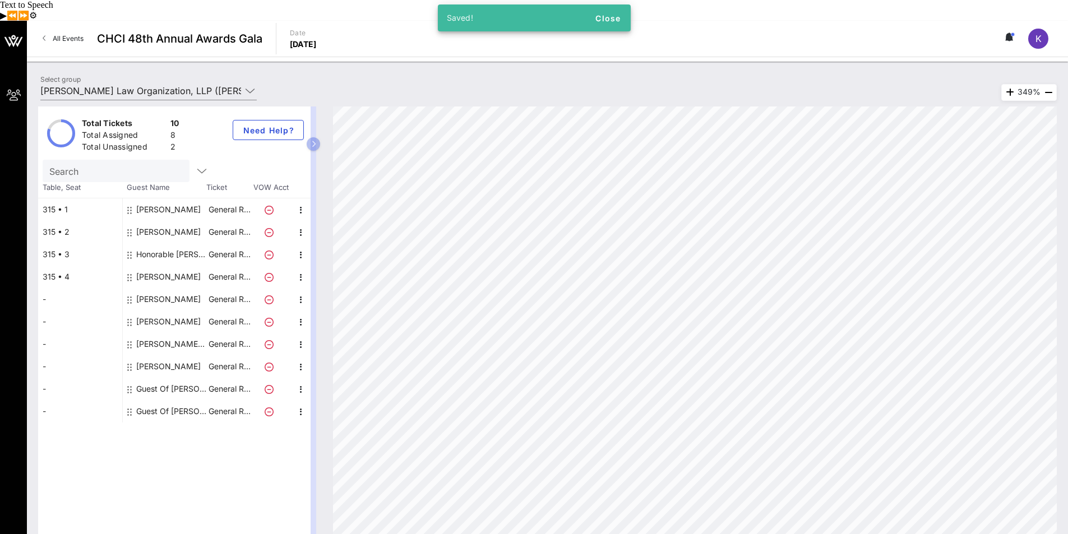
click at [172, 378] on div "Guest Of [PERSON_NAME] Law Organization, LLP" at bounding box center [171, 389] width 71 height 22
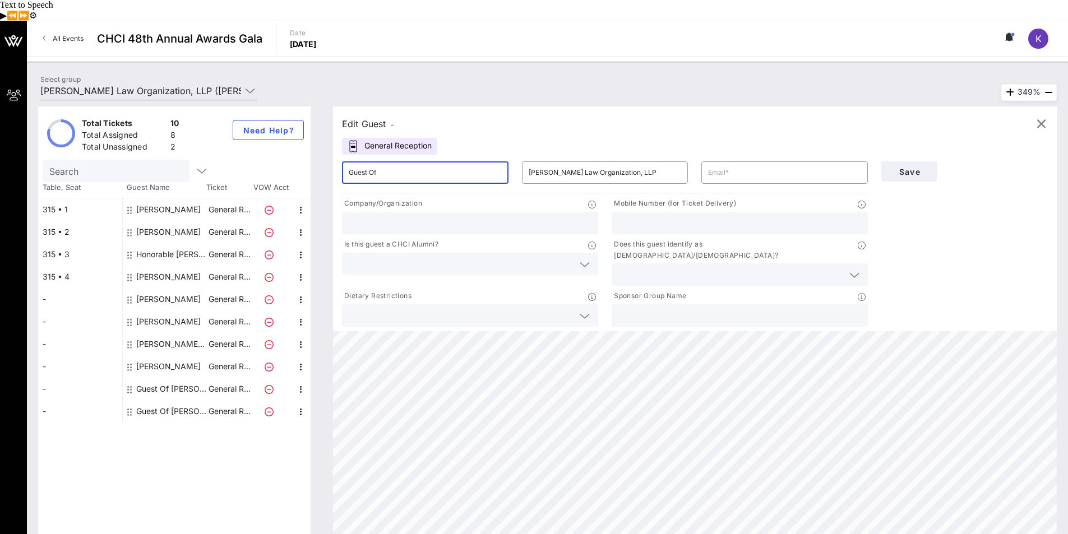
click at [413, 164] on input "Guest Of" at bounding box center [425, 173] width 153 height 18
click at [168, 311] on div "Beatriz Cuartas" at bounding box center [168, 322] width 64 height 22
type input "Beatriz"
type input "Cuartas"
type input "beacuartas@gmail.com"
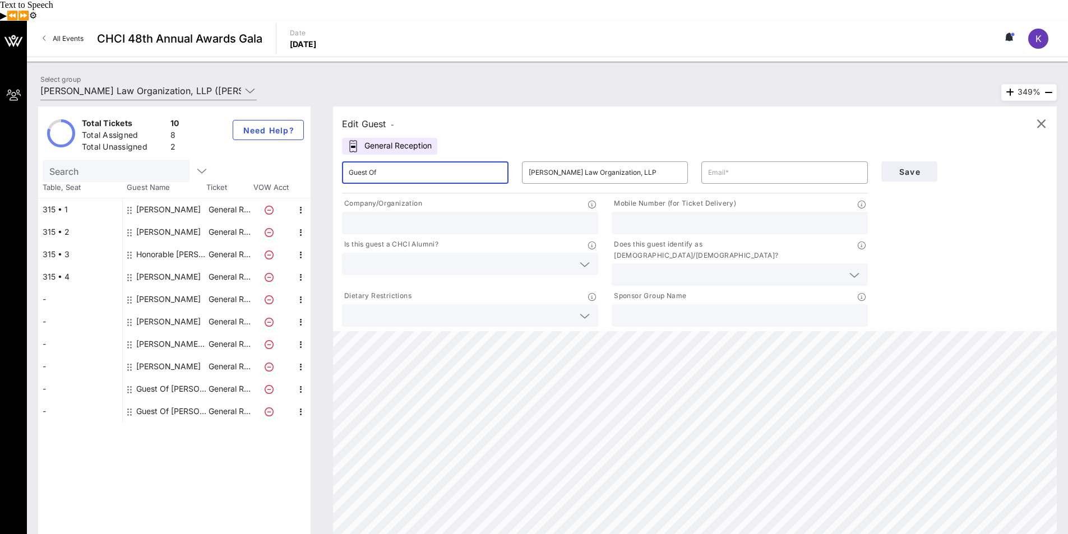
type input "[PERSON_NAME] Law Organization, LLP"
click at [520, 216] on input "text" at bounding box center [470, 223] width 243 height 15
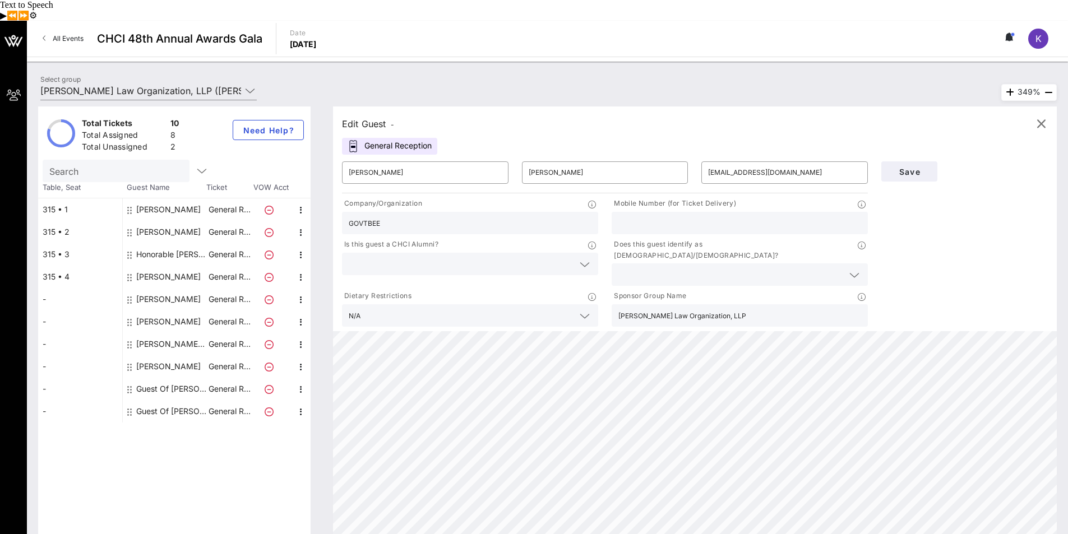
type input "GOVTBEE"
click at [854, 269] on icon at bounding box center [854, 275] width 10 height 13
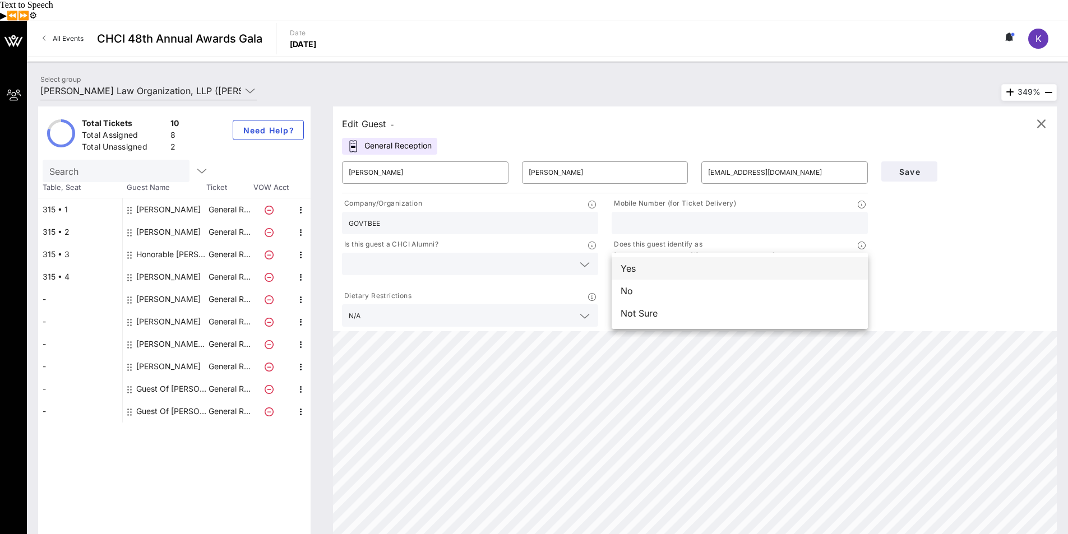
click at [722, 257] on div "Yes" at bounding box center [740, 268] width 256 height 22
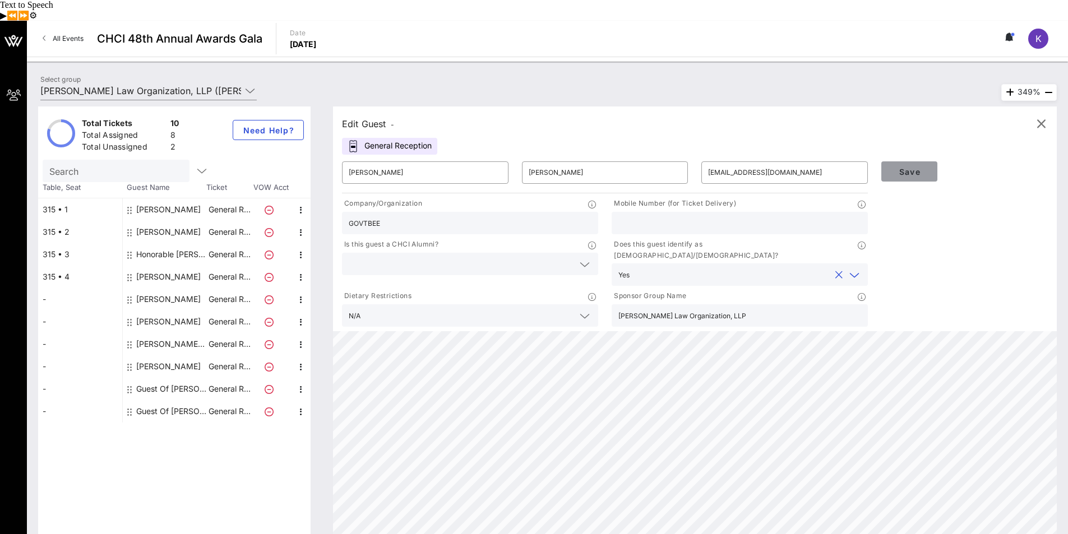
click at [917, 167] on span "Save" at bounding box center [909, 172] width 38 height 10
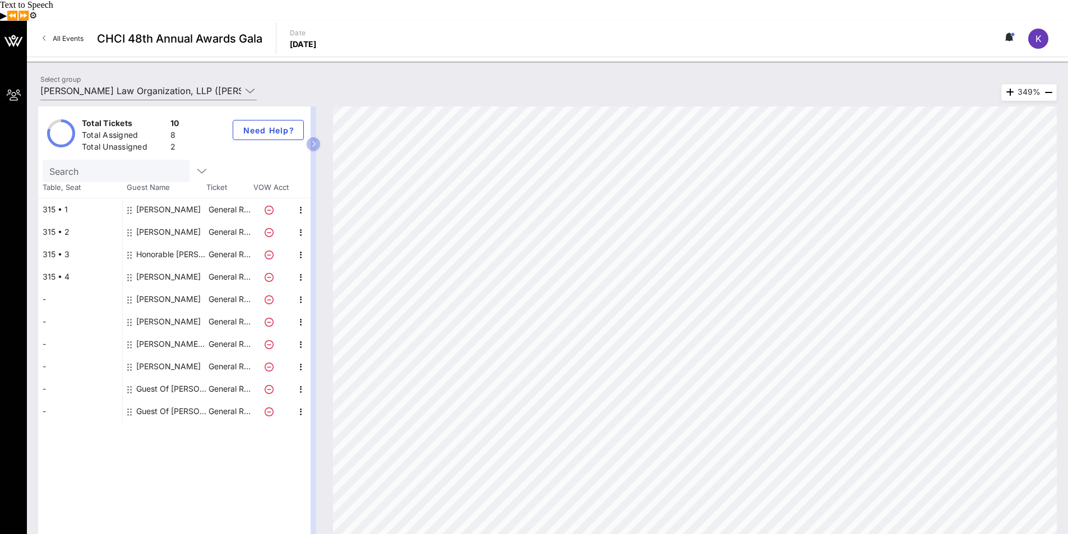
click at [163, 333] on div "Michelle Peña Labrada" at bounding box center [171, 344] width 71 height 22
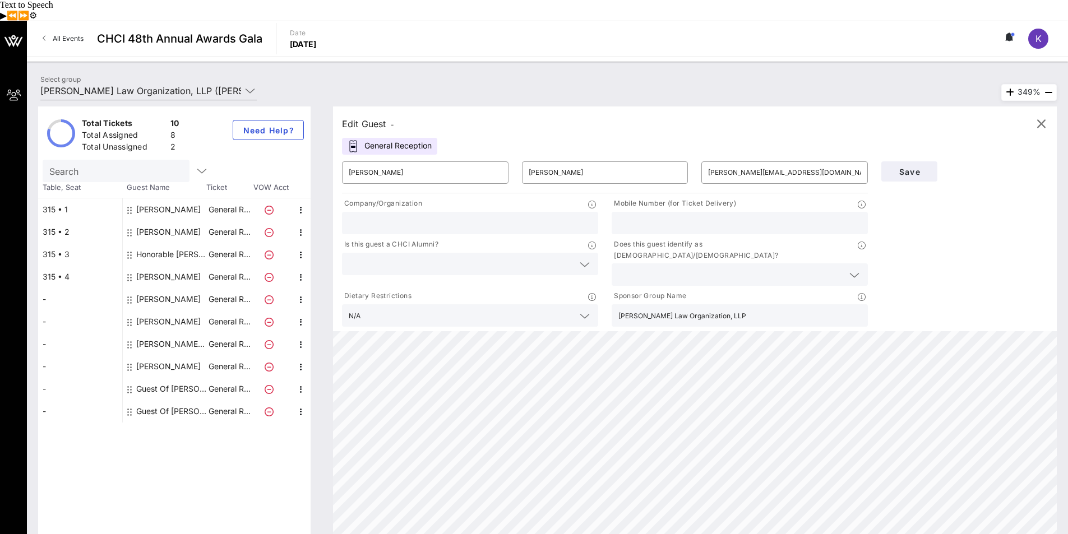
click at [470, 216] on input "text" at bounding box center [470, 223] width 243 height 15
type input "RPH Automation"
click at [849, 269] on div at bounding box center [854, 275] width 13 height 13
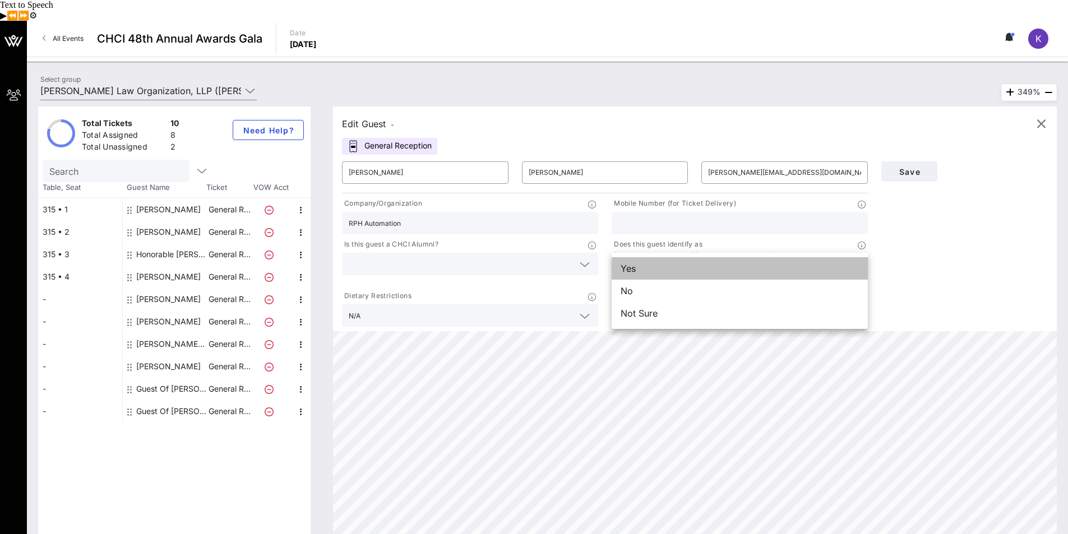
click at [768, 257] on div "Yes" at bounding box center [740, 268] width 256 height 22
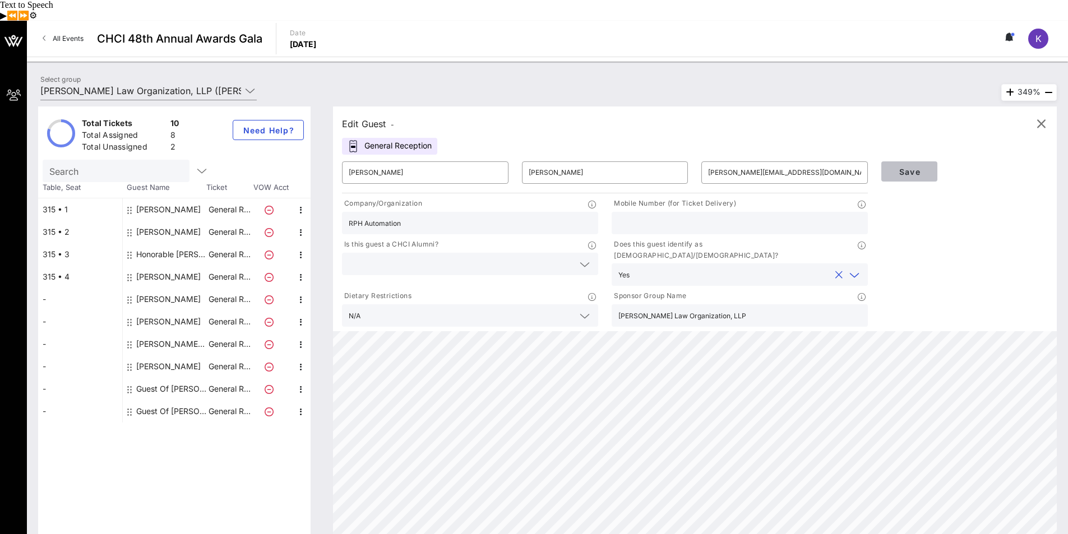
click at [904, 161] on button "Save" at bounding box center [909, 171] width 56 height 20
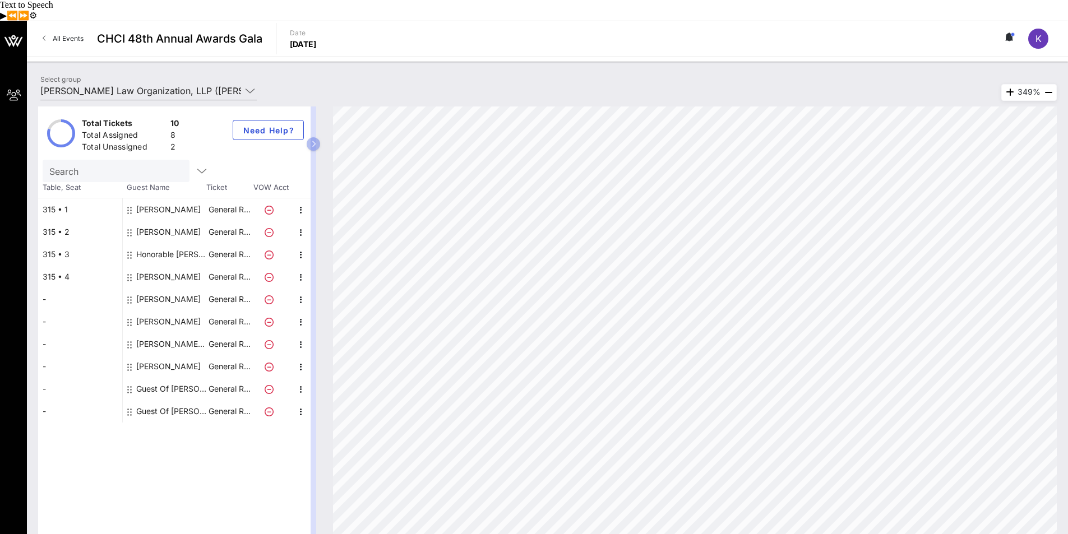
click at [183, 378] on div "Guest Of [PERSON_NAME] Law Organization, LLP" at bounding box center [171, 389] width 71 height 22
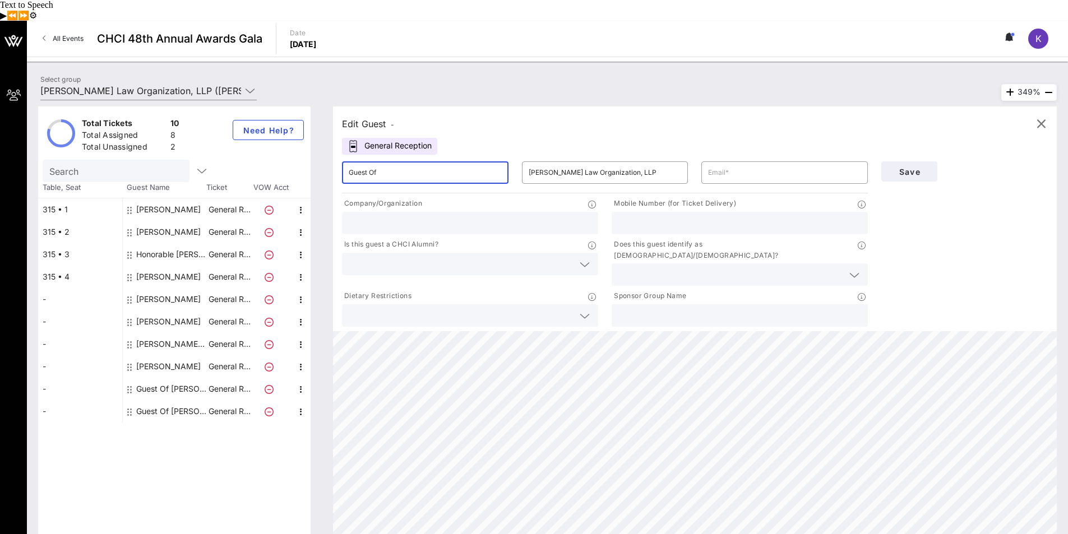
click at [405, 164] on input "Guest Of" at bounding box center [425, 173] width 153 height 18
drag, startPoint x: 432, startPoint y: 137, endPoint x: 349, endPoint y: 139, distance: 83.0
click at [349, 155] on div "​ Guest Of" at bounding box center [425, 173] width 180 height 36
click at [463, 164] on input "Guest Of" at bounding box center [425, 173] width 153 height 18
click at [417, 164] on input "Guest Of" at bounding box center [425, 173] width 153 height 18
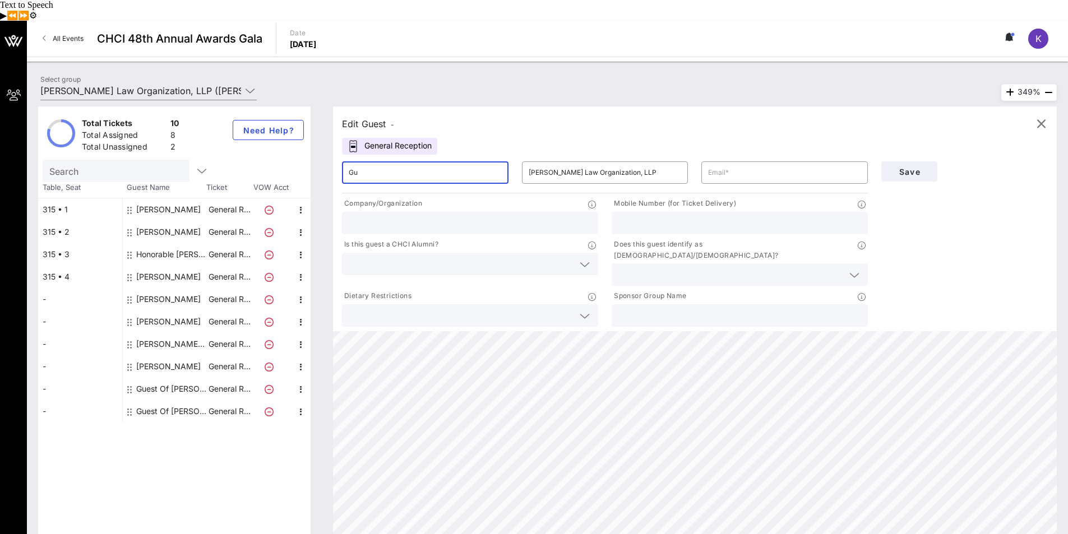
type input "G"
type input "Eric J."
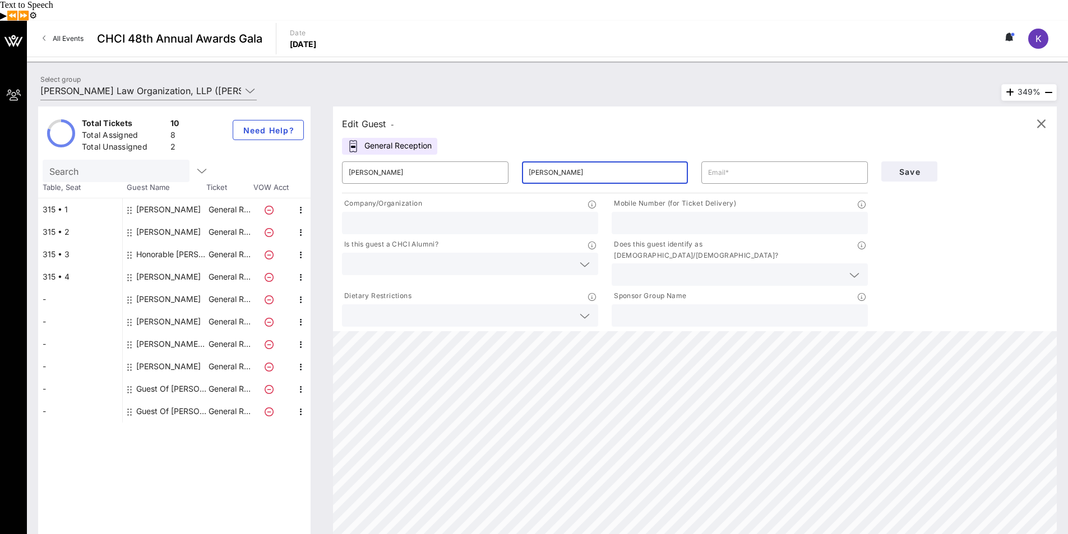
type input "Burkholder"
click at [484, 216] on input "text" at bounding box center [470, 223] width 243 height 15
type input "EPIQ Global"
click at [571, 308] on input "text" at bounding box center [461, 315] width 225 height 15
type input "N/A"
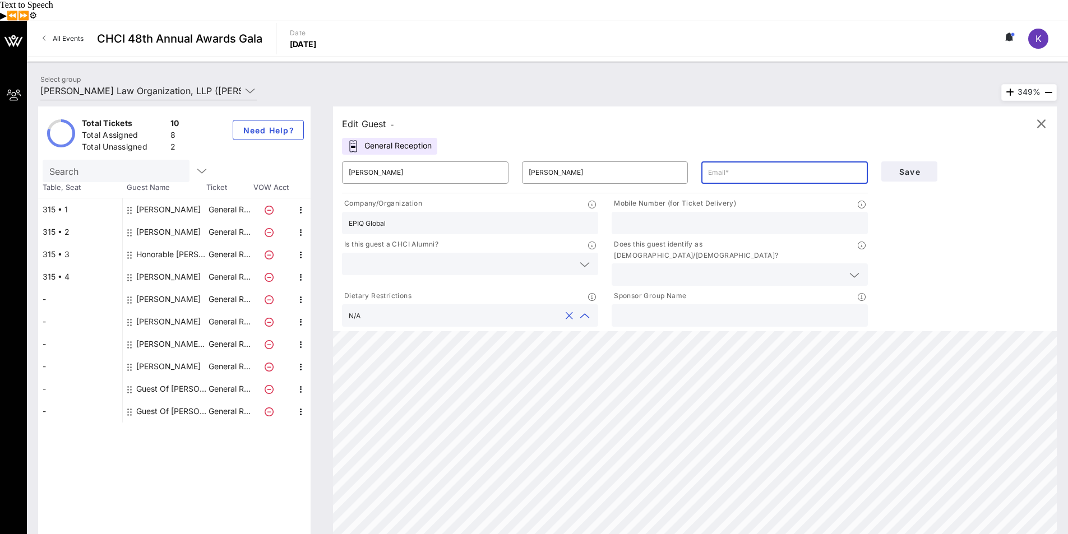
click at [761, 164] on input "text" at bounding box center [784, 173] width 153 height 18
click at [678, 267] on input "text" at bounding box center [730, 274] width 225 height 15
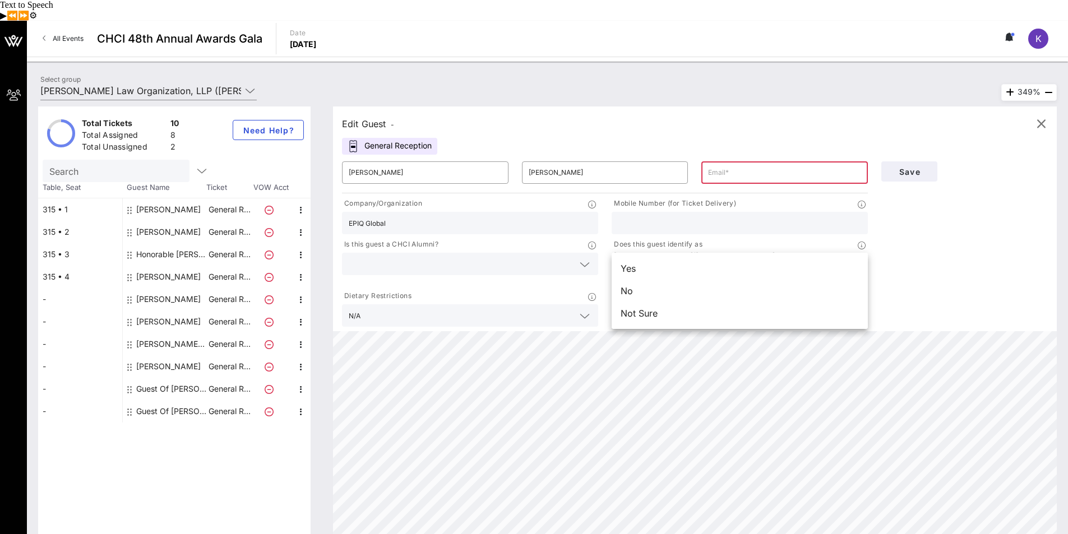
click at [935, 237] on div "Save" at bounding box center [965, 242] width 180 height 174
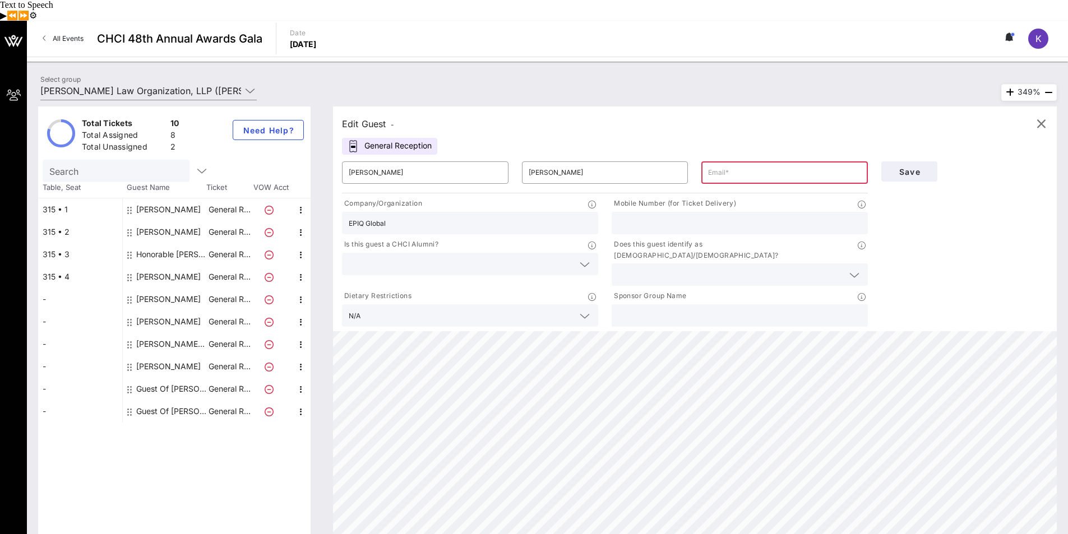
click at [734, 308] on input "text" at bounding box center [739, 315] width 243 height 15
paste input "[PERSON_NAME] Law Organization, LLP"
type input "[PERSON_NAME] Law Organization, LLP"
click at [748, 164] on input "text" at bounding box center [784, 173] width 153 height 18
type input "ericjburkholder@gmail.com"
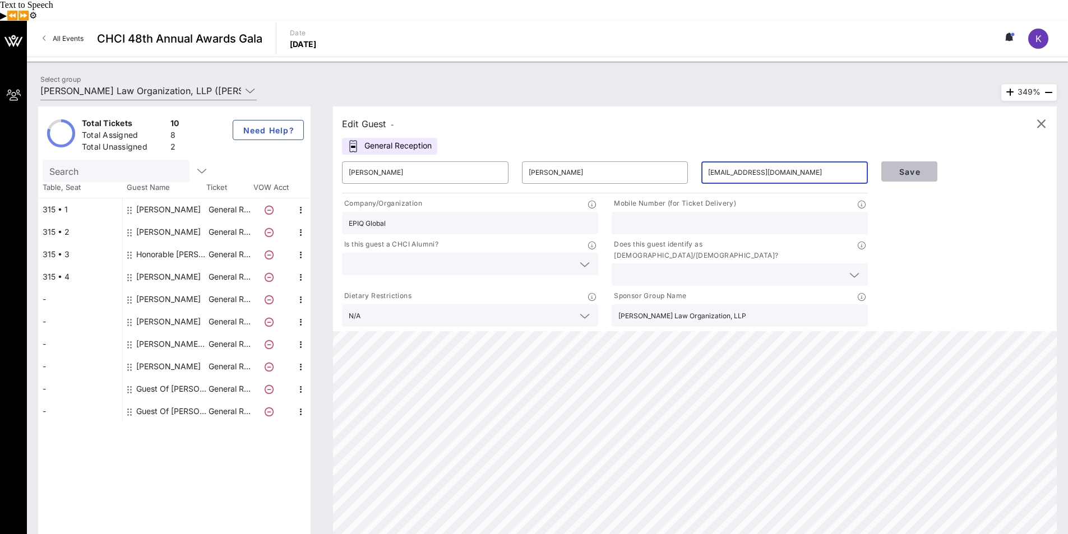
click at [907, 167] on span "Save" at bounding box center [909, 172] width 38 height 10
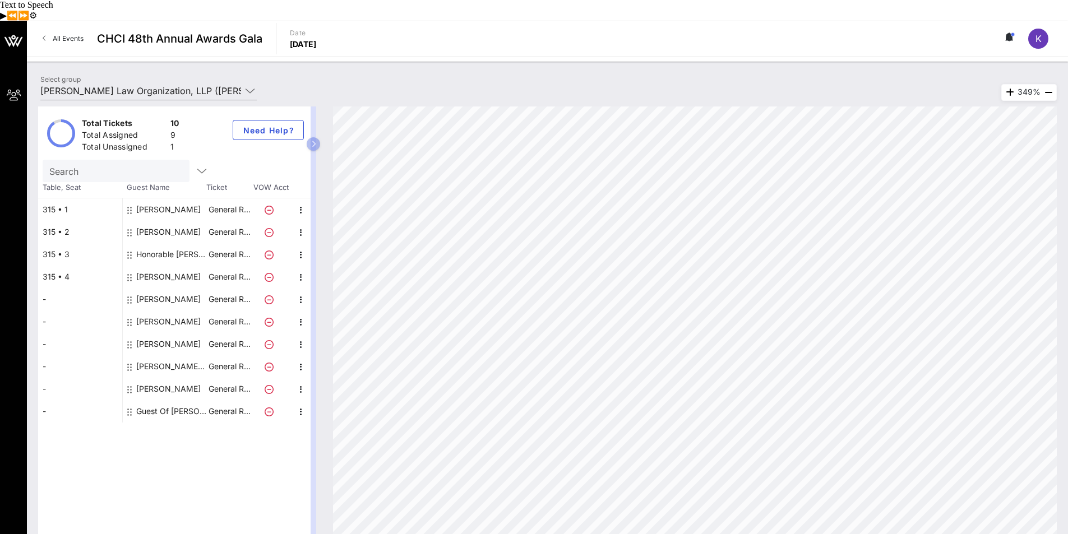
click at [163, 266] on div "[PERSON_NAME]" at bounding box center [168, 277] width 64 height 22
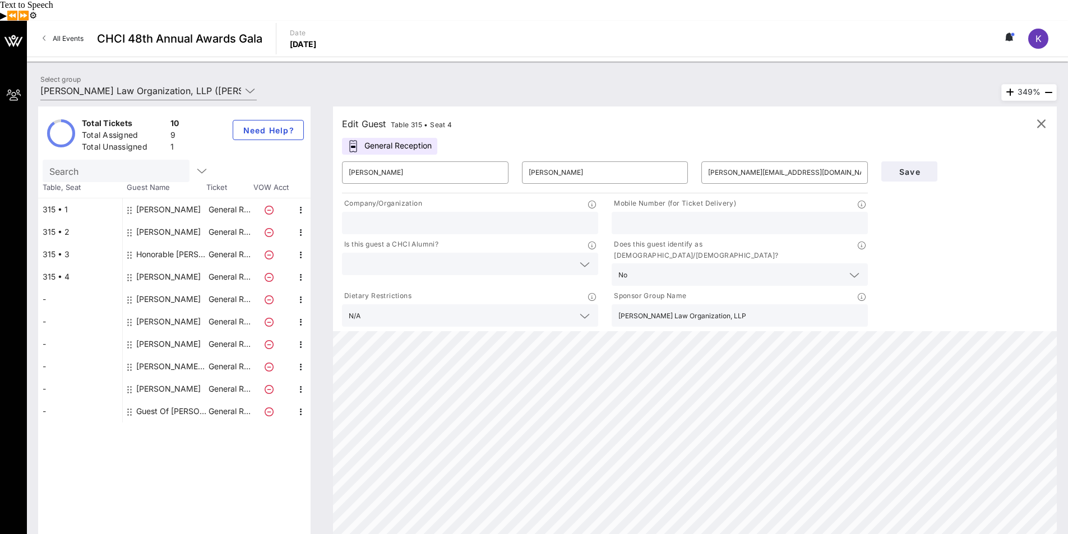
click at [387, 216] on input "text" at bounding box center [470, 223] width 243 height 15
type input "Blue Raven Campaigns"
click at [856, 269] on icon at bounding box center [854, 275] width 10 height 13
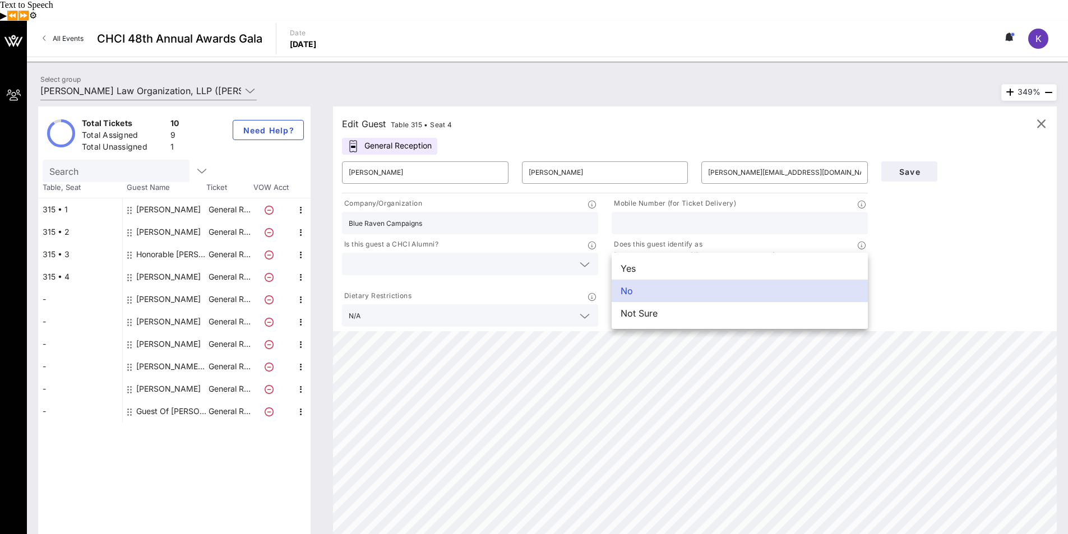
click at [909, 253] on div "Save" at bounding box center [965, 242] width 180 height 174
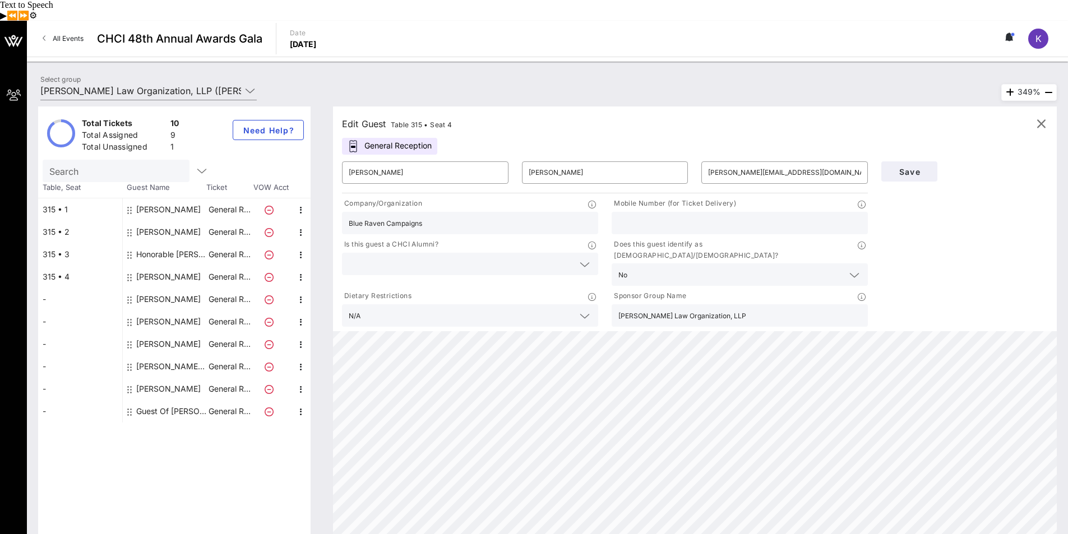
click at [834, 269] on div at bounding box center [838, 275] width 13 height 13
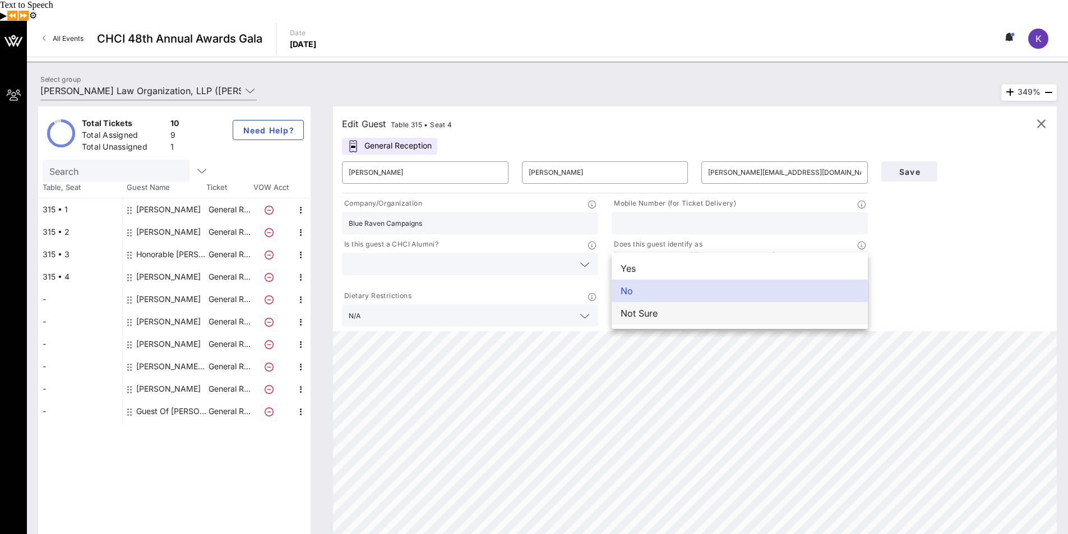
click at [769, 302] on div "Not Sure" at bounding box center [740, 313] width 256 height 22
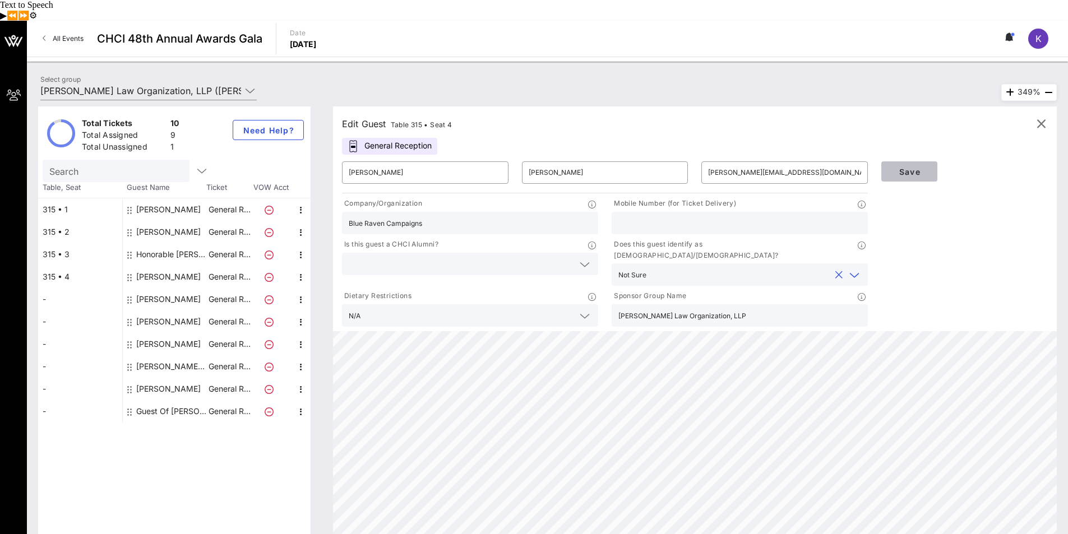
click at [917, 167] on span "Save" at bounding box center [909, 172] width 38 height 10
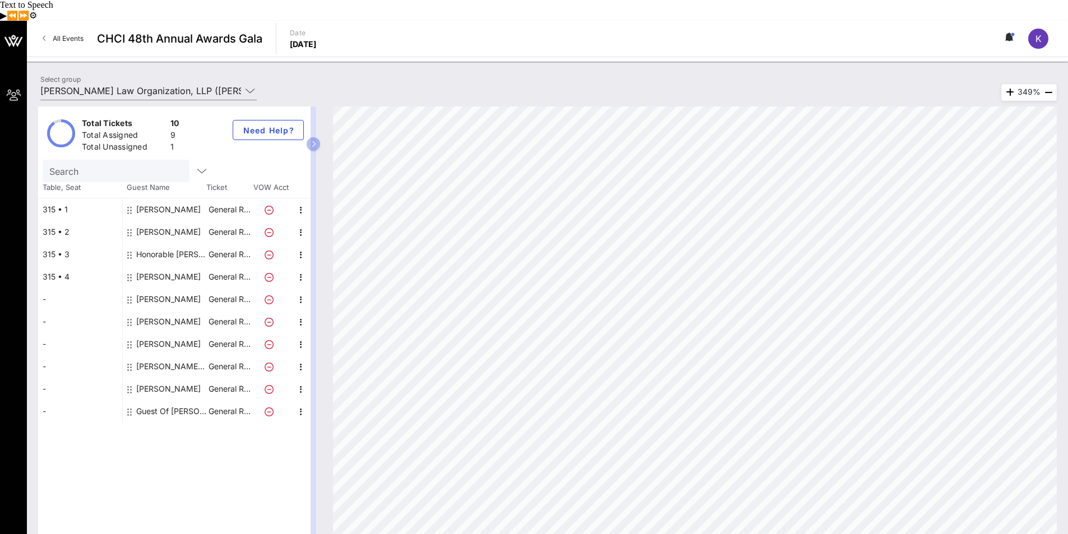
click at [181, 221] on div "[PERSON_NAME]" at bounding box center [168, 232] width 64 height 22
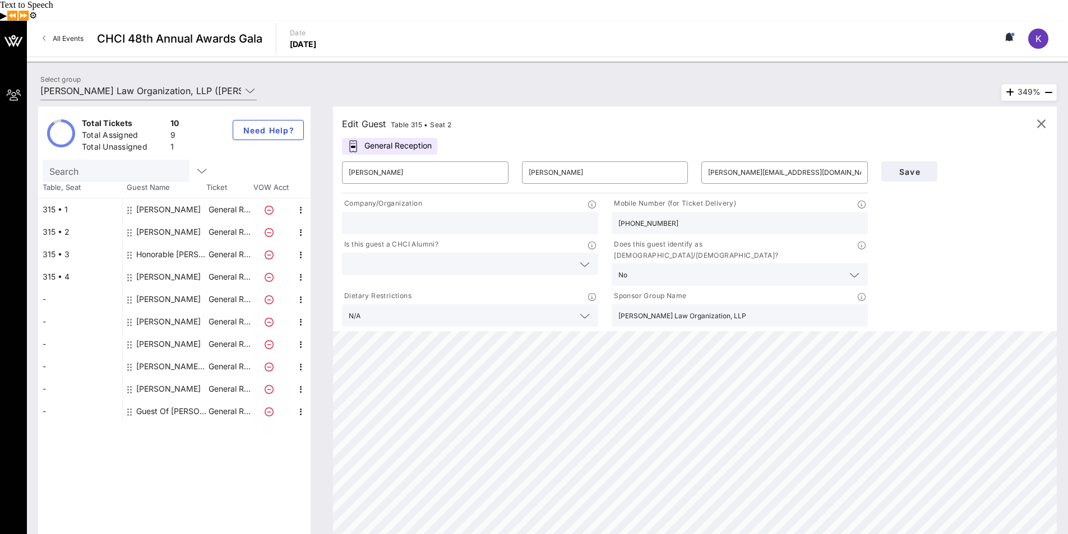
click at [164, 333] on div "Eric Burkholder" at bounding box center [168, 344] width 64 height 22
type input "Eric"
type input "Burkholder"
type input "ericjburkholder@gmail.com"
type input "EPIQ Global"
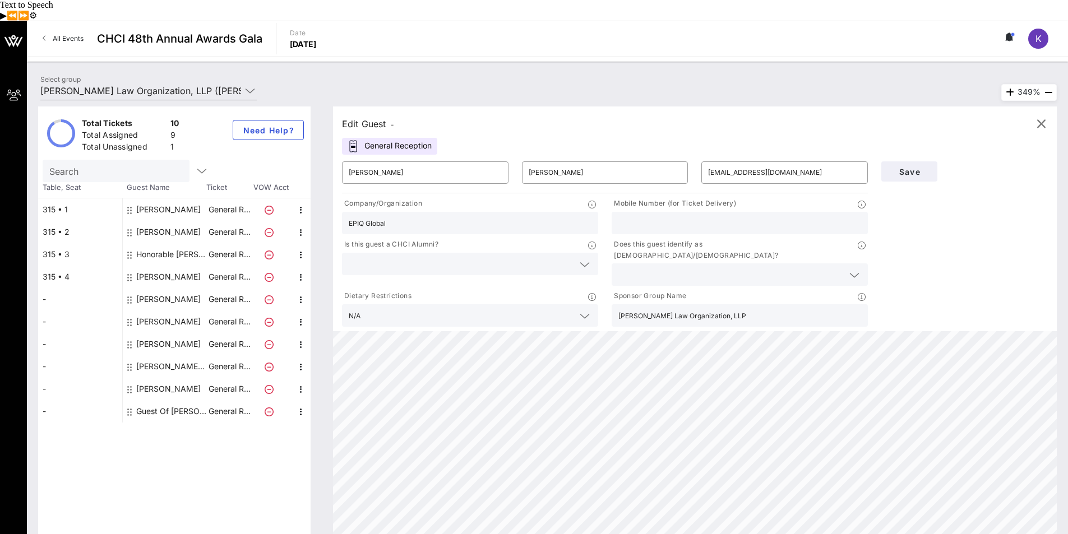
click at [362, 216] on input "EPIQ Global" at bounding box center [470, 223] width 243 height 15
type input "Epiq Global"
click at [929, 161] on button "Save" at bounding box center [909, 171] width 56 height 20
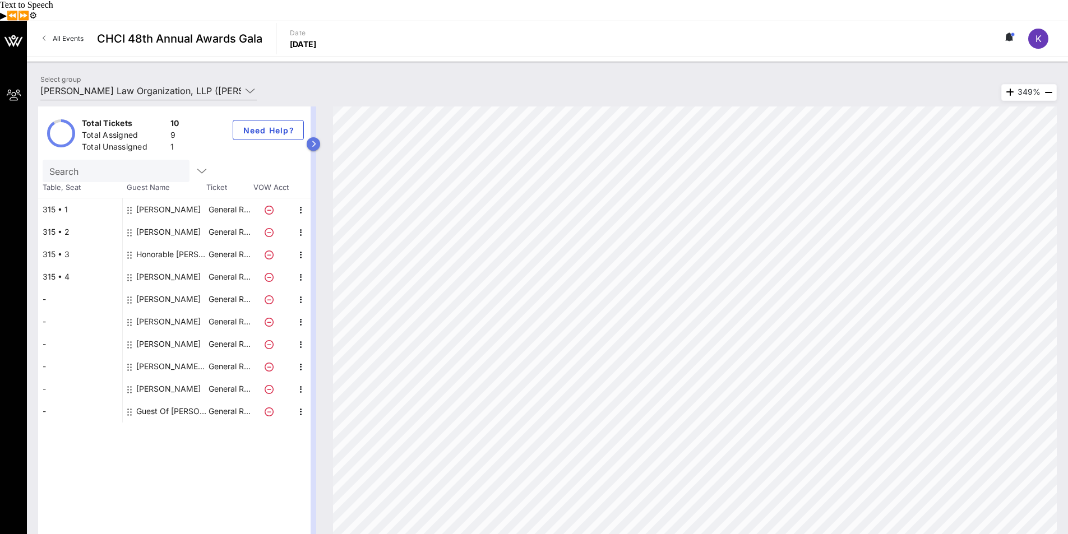
click at [314, 141] on icon "button" at bounding box center [313, 144] width 5 height 7
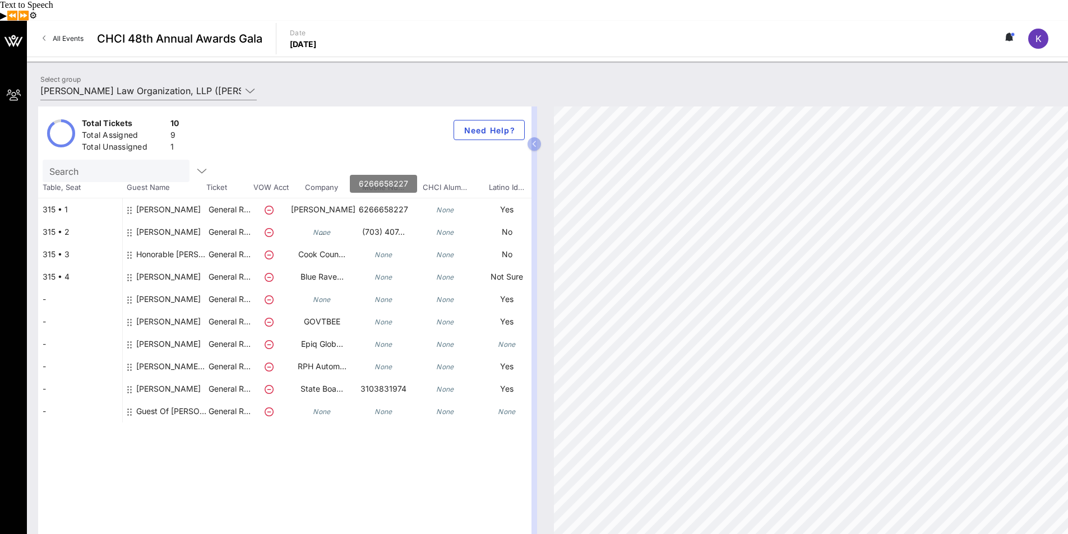
click at [386, 198] on p "6266658227" at bounding box center [384, 209] width 62 height 22
click at [535, 141] on icon "button" at bounding box center [534, 144] width 5 height 7
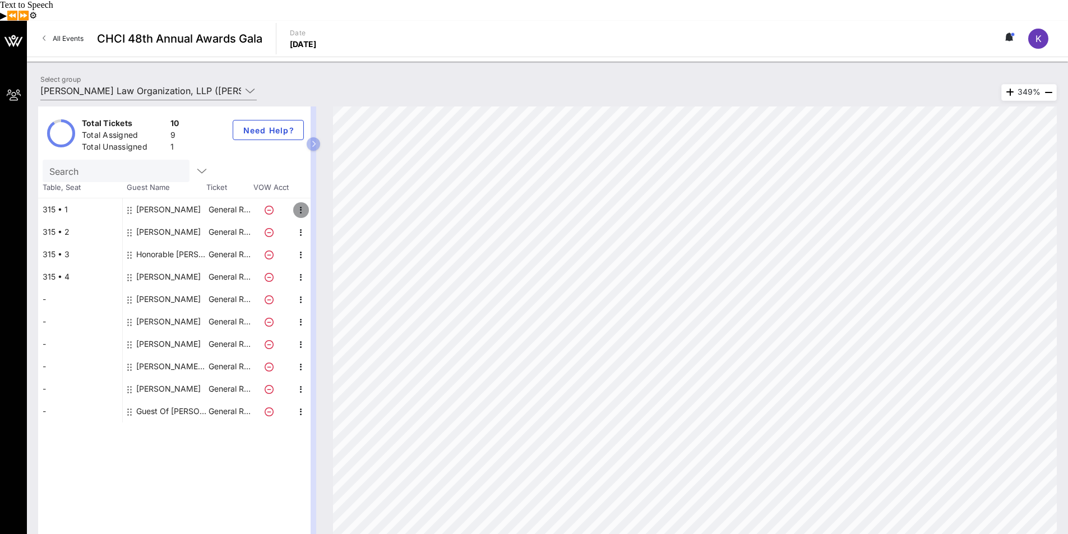
click at [298, 204] on icon "button" at bounding box center [300, 210] width 13 height 13
click at [323, 209] on div "Edit" at bounding box center [329, 213] width 22 height 9
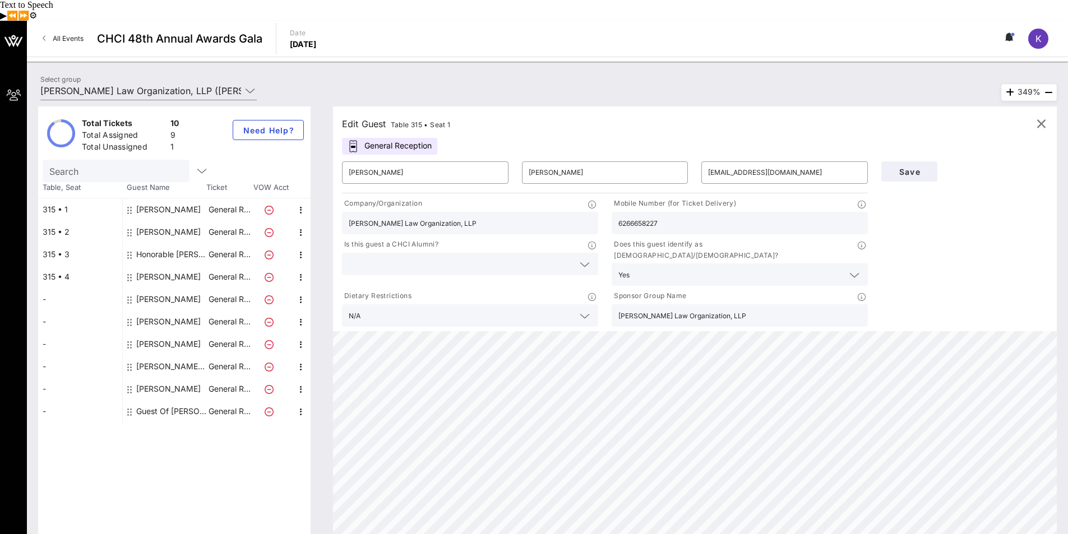
click at [629, 216] on input "6266658227" at bounding box center [739, 223] width 243 height 15
type input "(626) 665-8227"
click at [935, 161] on button "Save" at bounding box center [909, 171] width 56 height 20
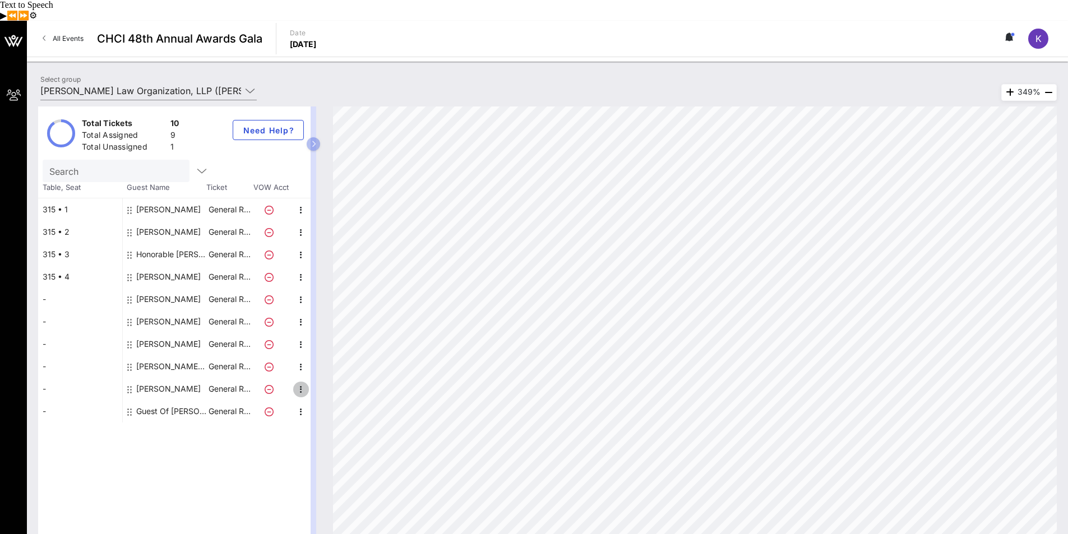
click at [298, 383] on icon "button" at bounding box center [300, 389] width 13 height 13
click at [314, 382] on div "Edit" at bounding box center [329, 393] width 40 height 22
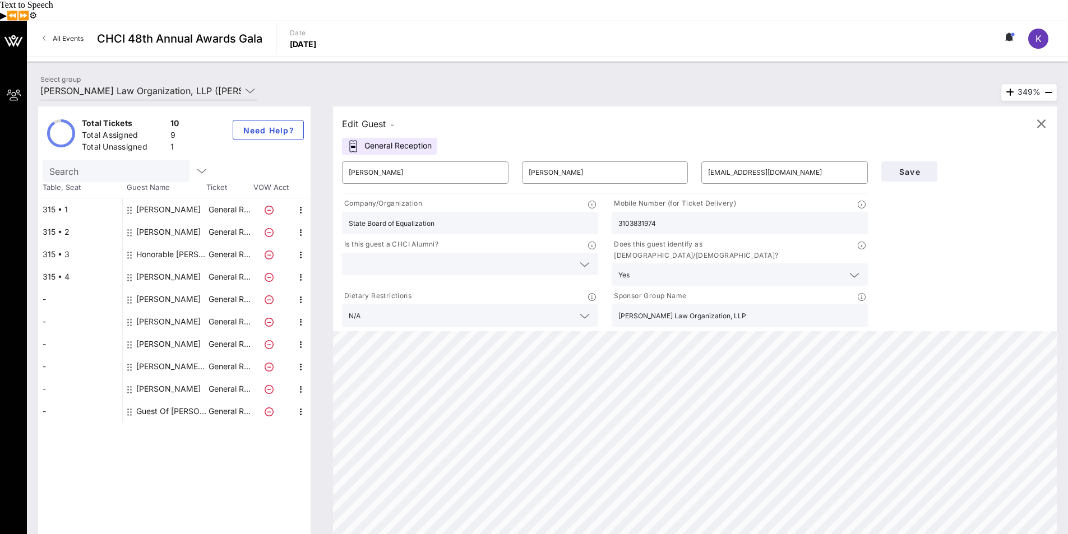
click at [616, 212] on div "3103831974" at bounding box center [740, 223] width 256 height 22
click at [618, 216] on input "3103831974" at bounding box center [739, 223] width 243 height 15
type input "(310) 383-1974"
click at [910, 161] on button "Save" at bounding box center [909, 171] width 56 height 20
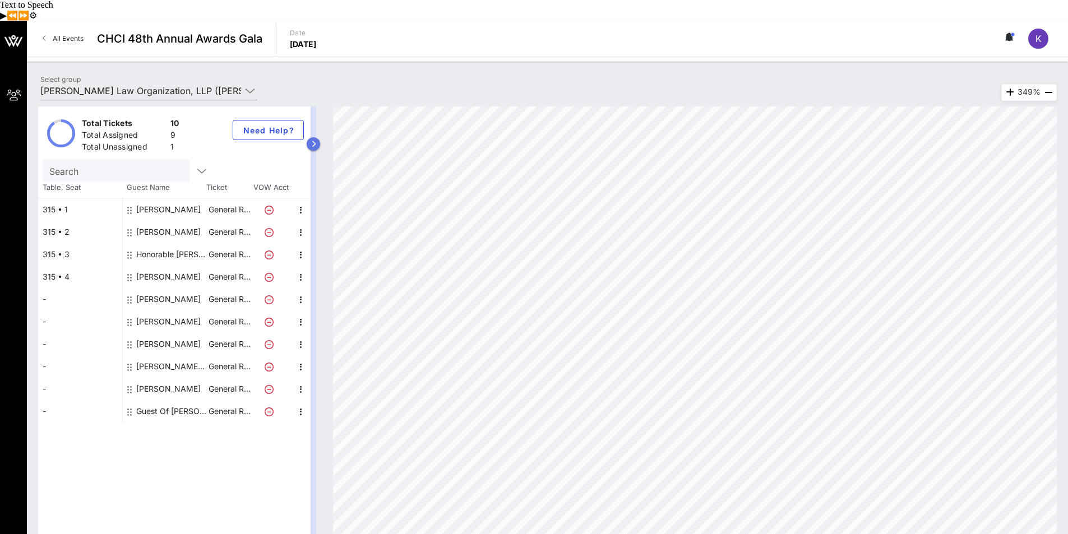
click at [309, 137] on button "button" at bounding box center [313, 143] width 13 height 13
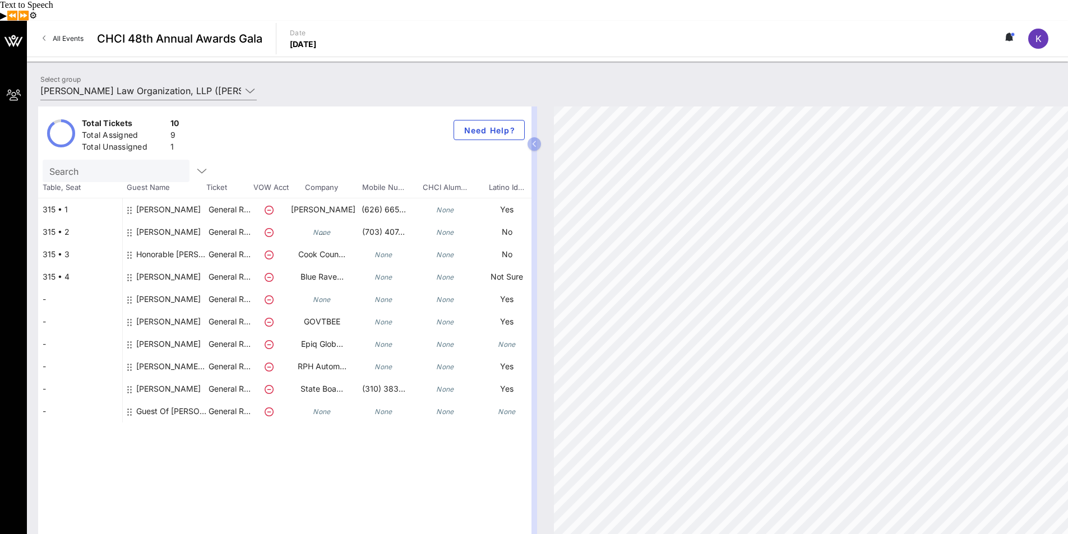
click at [112, 466] on div "Total Tickets 10 Total Assigned 9 Total Unassigned 1 Need Help? Search Table, S…" at bounding box center [284, 325] width 493 height 437
click at [539, 137] on button "button" at bounding box center [534, 143] width 13 height 13
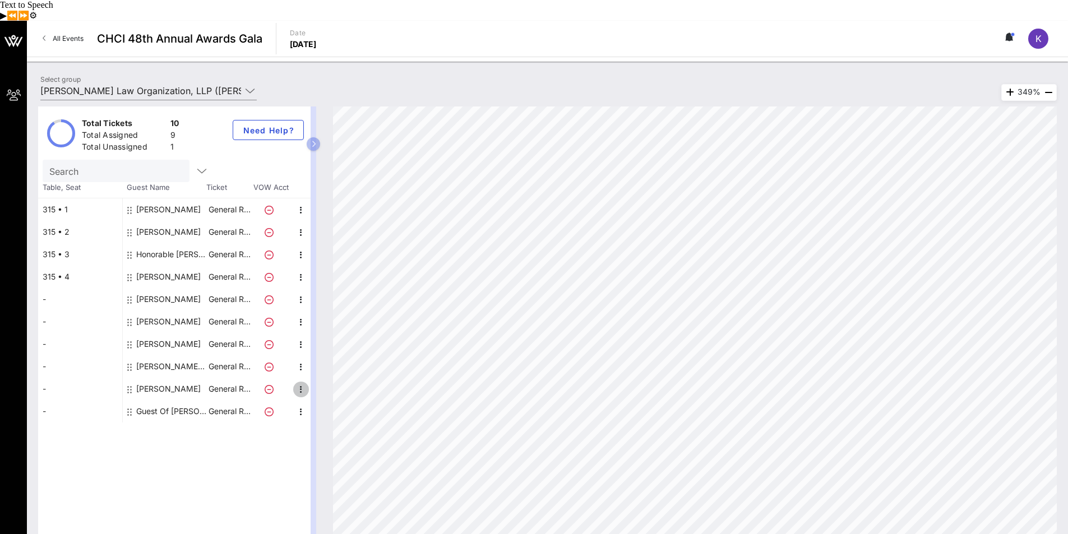
click at [301, 383] on icon "button" at bounding box center [300, 389] width 13 height 13
click at [206, 378] on div "Tony Vazquez" at bounding box center [165, 389] width 84 height 22
click at [155, 378] on div "Tony Vazquez" at bounding box center [168, 389] width 64 height 22
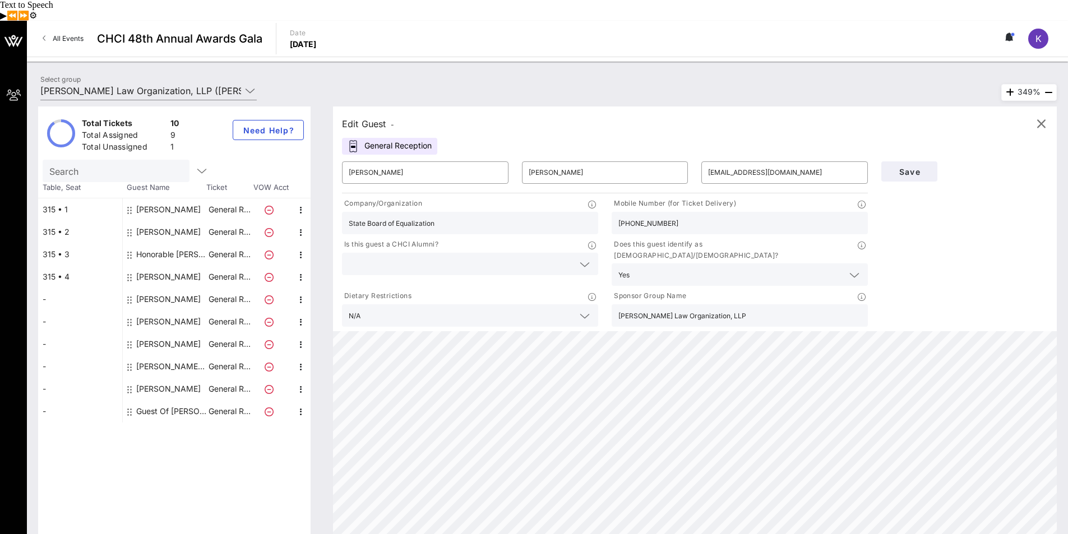
click at [174, 266] on div "[PERSON_NAME]" at bounding box center [168, 277] width 64 height 22
type input "[PERSON_NAME]"
type input "[PERSON_NAME][EMAIL_ADDRESS][DOMAIN_NAME]"
type input "Blue Raven Campaigns"
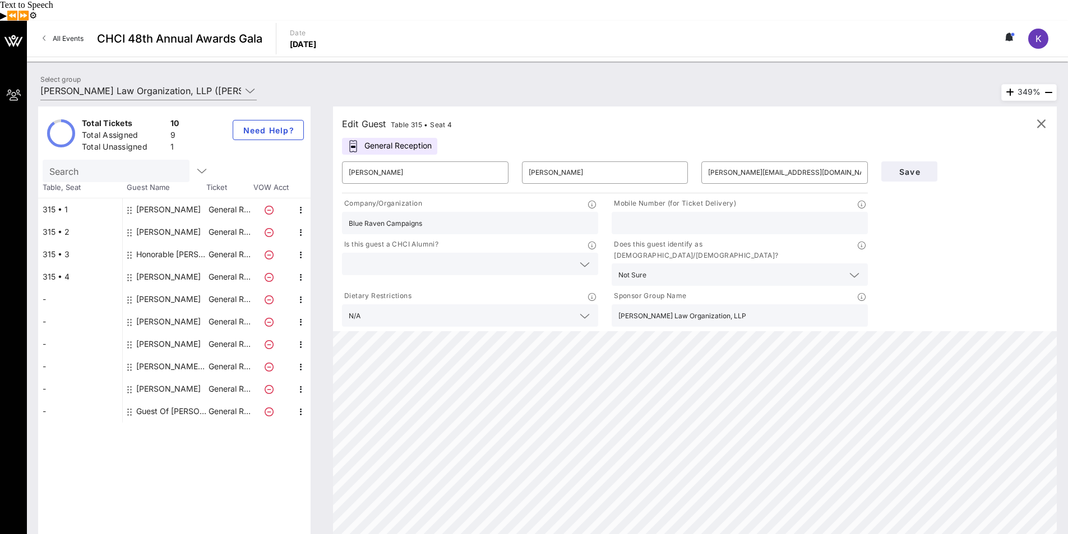
click at [441, 216] on input "Blue Raven Campaigns" at bounding box center [470, 223] width 243 height 15
click at [178, 243] on div "Honorable [PERSON_NAME]" at bounding box center [171, 254] width 71 height 22
type input "Honorable [PERSON_NAME]"
type input "[PERSON_NAME]"
type input "[EMAIL_ADDRESS][DOMAIN_NAME]"
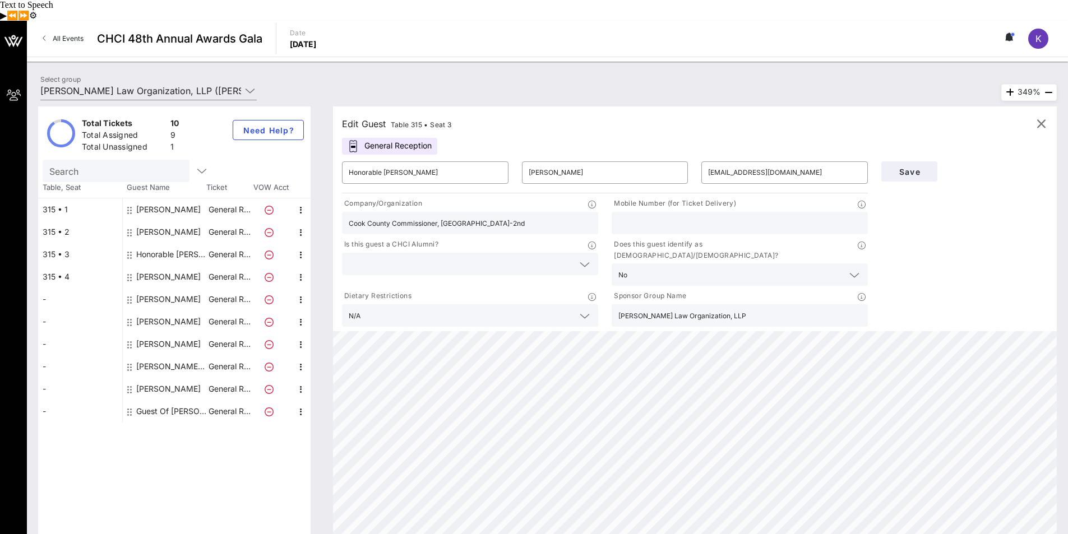
click at [483, 216] on input "Cook County Commissioner, [GEOGRAPHIC_DATA]-2nd" at bounding box center [470, 223] width 243 height 15
type input "Cook County Commissioner, [GEOGRAPHIC_DATA]"
click at [907, 161] on button "Save" at bounding box center [909, 171] width 56 height 20
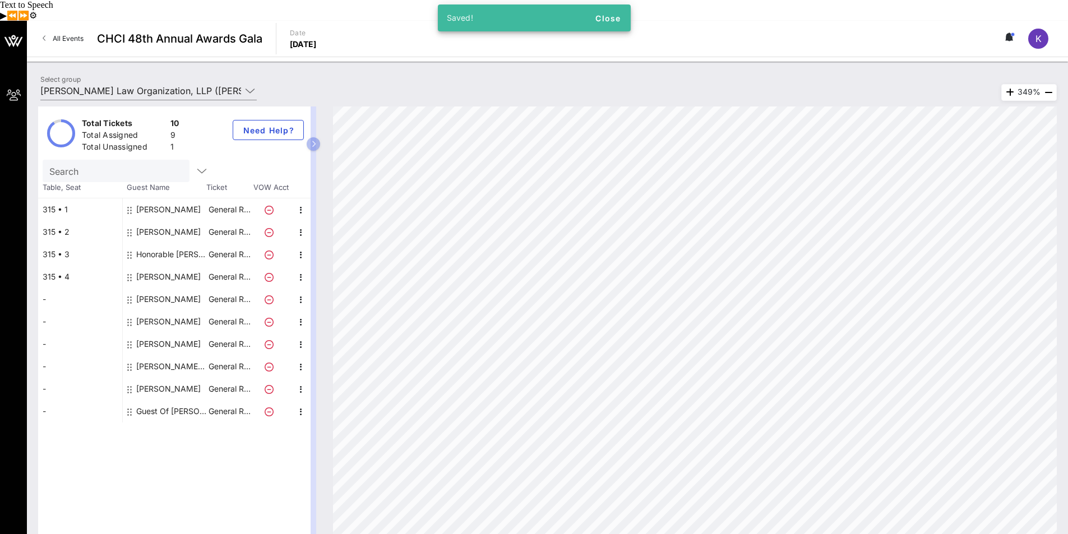
click at [166, 266] on div "[PERSON_NAME]" at bounding box center [168, 277] width 64 height 22
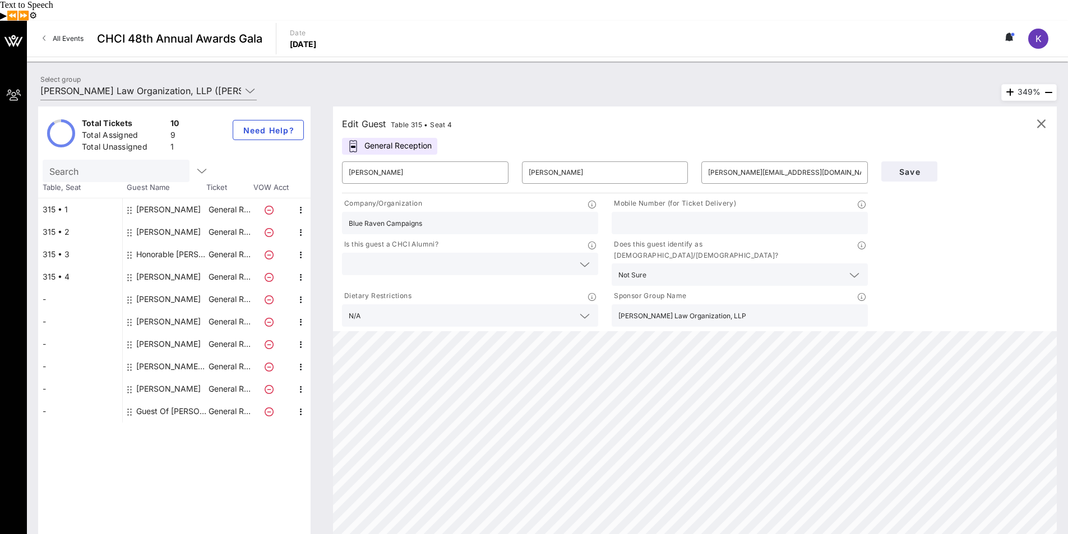
drag, startPoint x: 432, startPoint y: 204, endPoint x: 344, endPoint y: 203, distance: 88.0
click at [344, 212] on div "Blue Raven Campaigns" at bounding box center [470, 223] width 256 height 22
click at [913, 167] on span "Save" at bounding box center [909, 172] width 38 height 10
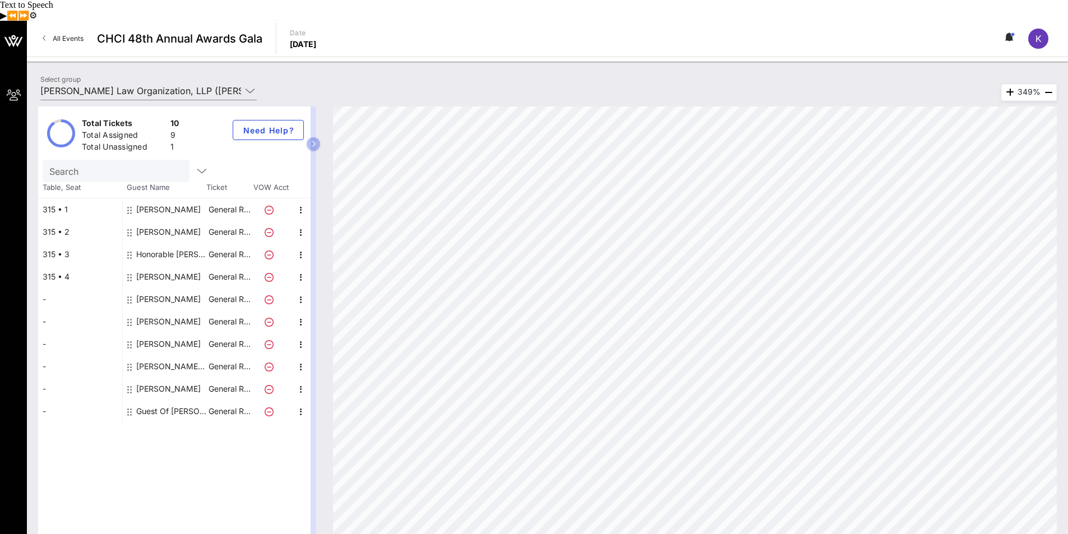
click at [165, 266] on div "[PERSON_NAME]" at bounding box center [168, 277] width 64 height 22
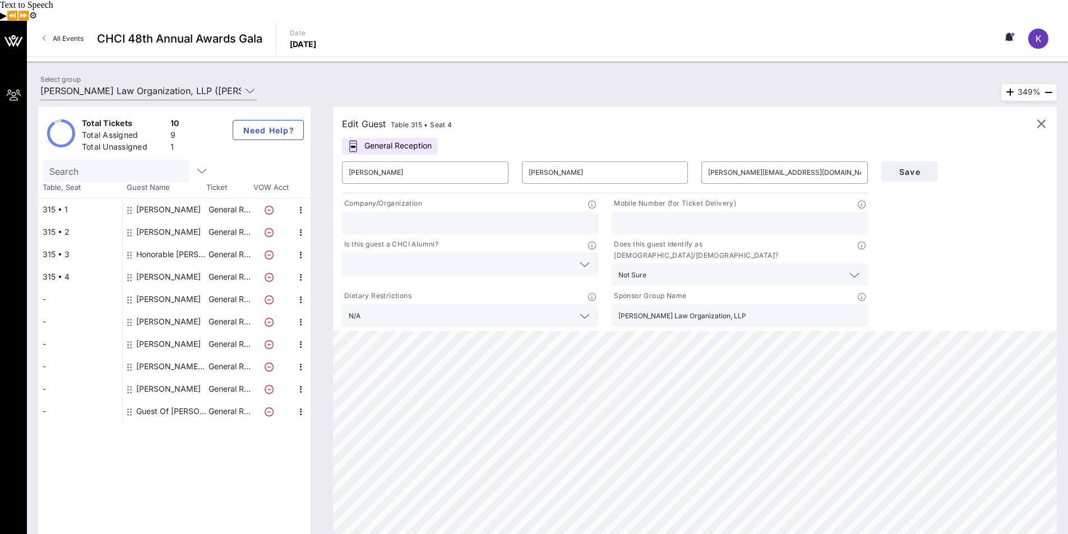
click at [168, 288] on div "Alma Cadena" at bounding box center [168, 299] width 64 height 22
type input "Alma"
type input "Cadena"
type input "alma.cadenasmolina@gmail.com"
click at [169, 266] on div "[PERSON_NAME]" at bounding box center [168, 277] width 64 height 22
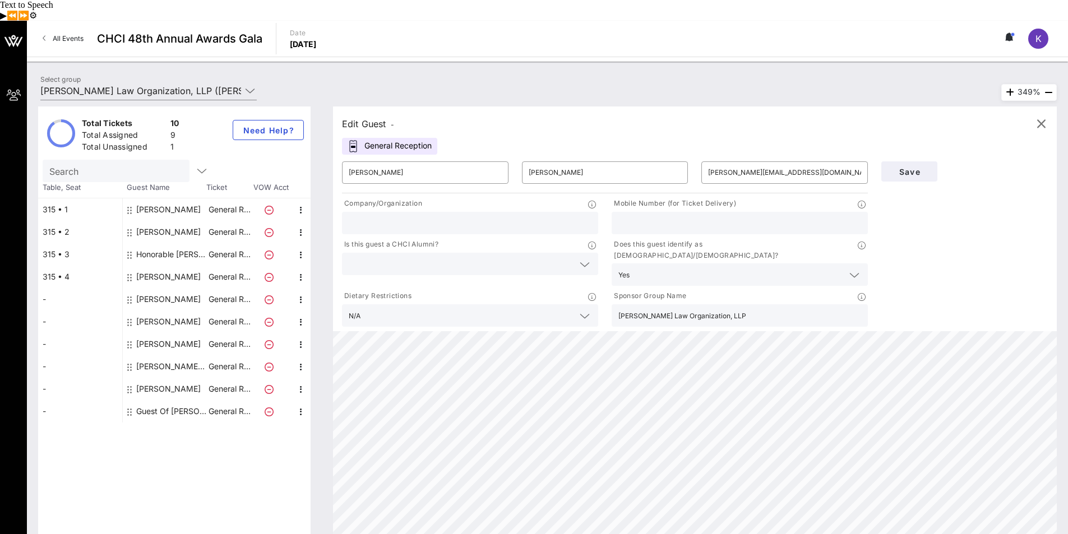
type input "[PERSON_NAME]"
type input "[PERSON_NAME][EMAIL_ADDRESS][DOMAIN_NAME]"
click at [163, 243] on div "Honorable [PERSON_NAME]" at bounding box center [171, 254] width 71 height 22
type input "Honorable [PERSON_NAME]"
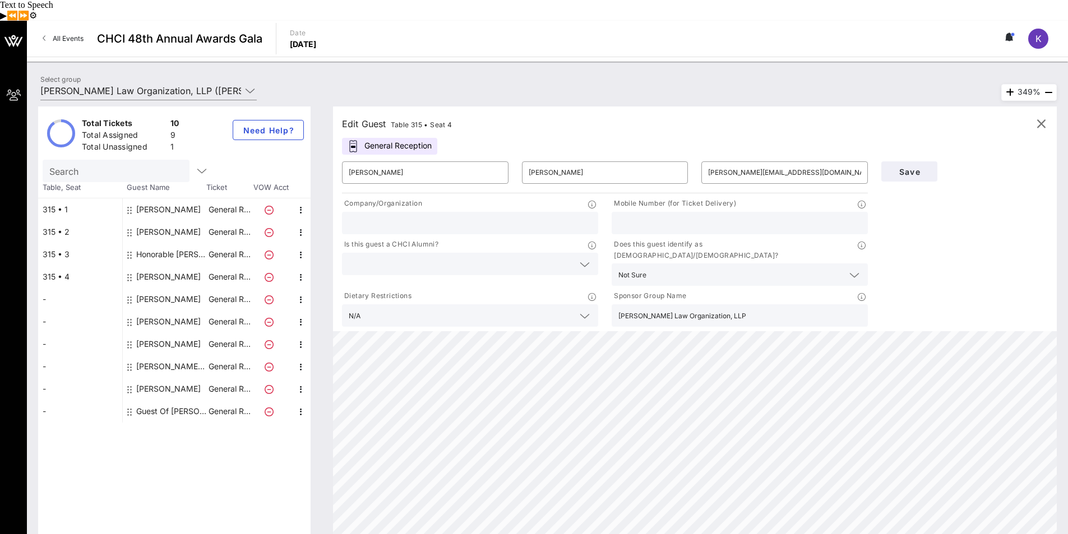
type input "[PERSON_NAME]"
type input "[EMAIL_ADDRESS][DOMAIN_NAME]"
type input "Cook County Commissioner, [GEOGRAPHIC_DATA]"
click at [158, 378] on div "Tony Vazquez" at bounding box center [168, 389] width 64 height 22
type input "Tony"
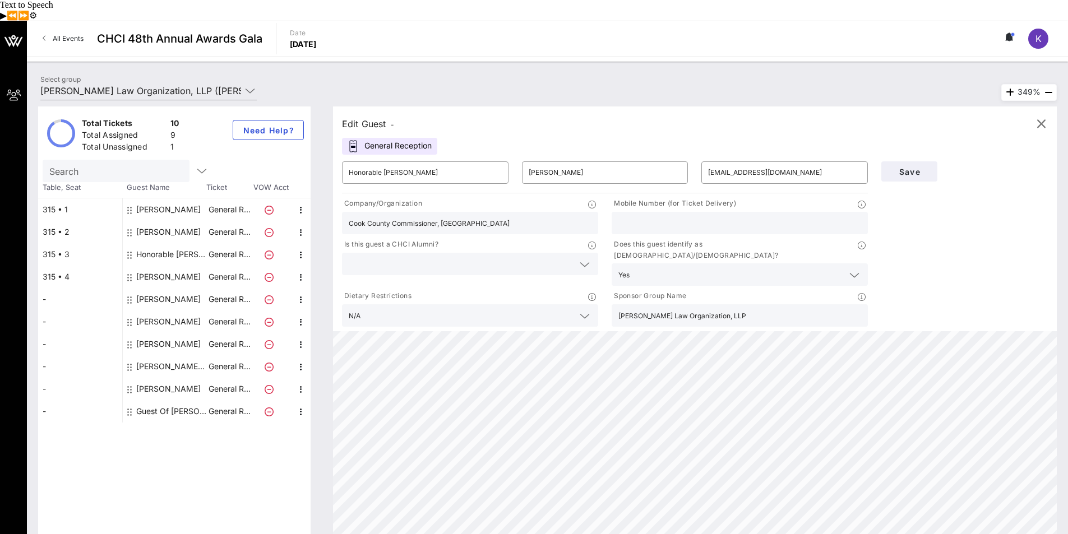
type input "Vazquez"
type input "vazquez4treasurer@tonyvazquez.org"
type input "State Board of Equalization"
type input "(310) 383-1974"
click at [1041, 117] on icon "button" at bounding box center [1040, 123] width 13 height 13
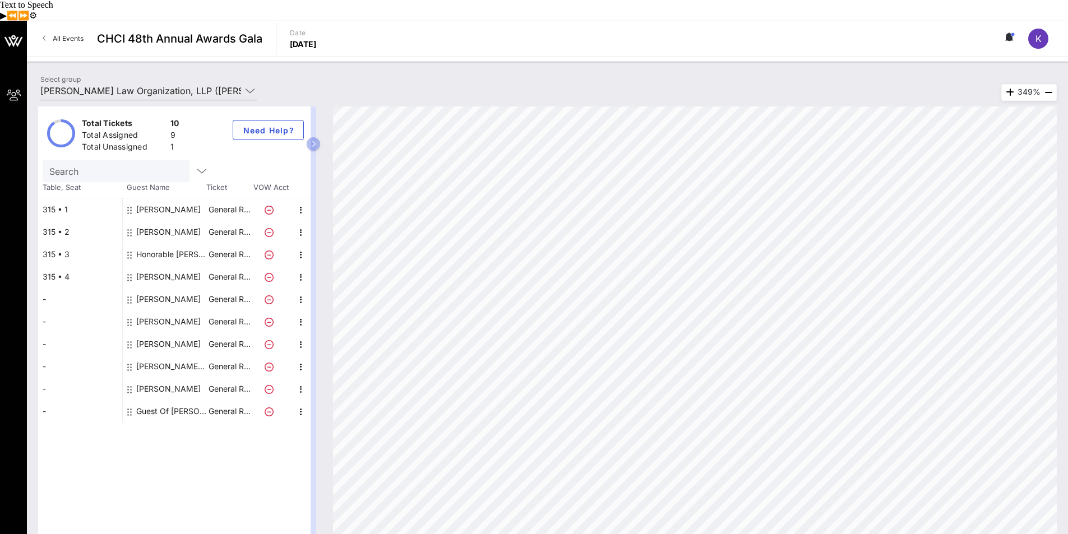
click at [177, 266] on div "[PERSON_NAME]" at bounding box center [168, 277] width 64 height 22
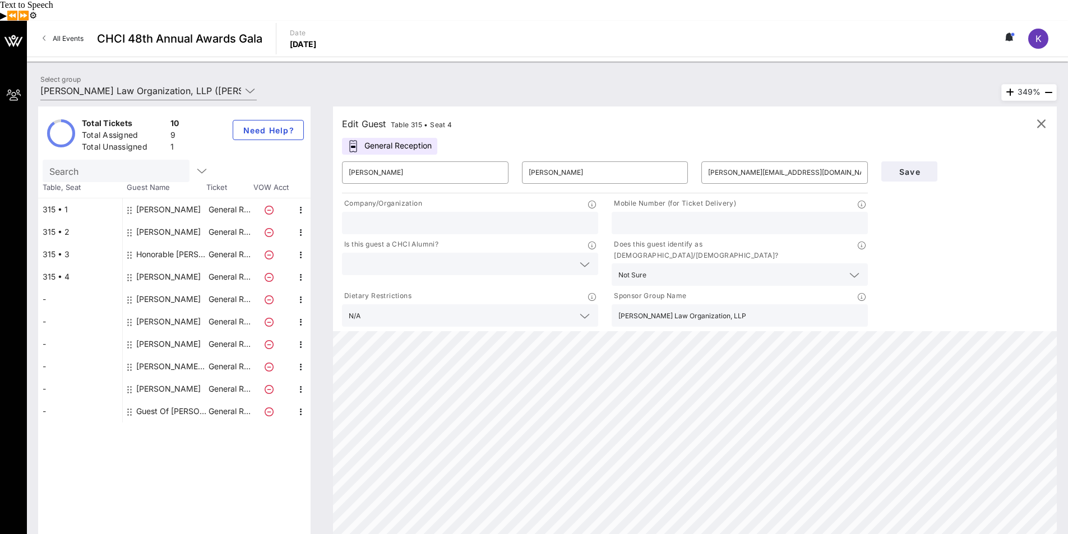
click at [162, 501] on div "Total Tickets 10 Total Assigned 9 Total Unassigned 1 Need Help? Search Table, S…" at bounding box center [174, 325] width 272 height 437
click at [1041, 117] on icon "button" at bounding box center [1040, 123] width 13 height 13
